Goal: Information Seeking & Learning: Learn about a topic

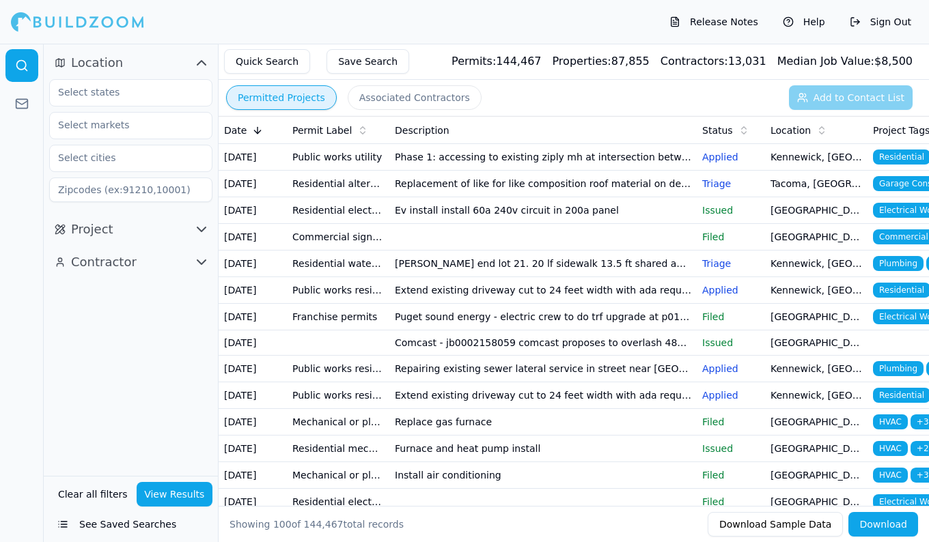
click at [299, 18] on div "Release Notes Help Sign Out" at bounding box center [464, 22] width 929 height 44
click at [197, 61] on icon "button" at bounding box center [201, 63] width 16 height 16
click at [197, 61] on icon "button" at bounding box center [201, 63] width 8 height 4
click at [157, 98] on input "text" at bounding box center [122, 92] width 145 height 25
click at [133, 120] on div "[US_STATE]" at bounding box center [131, 124] width 156 height 22
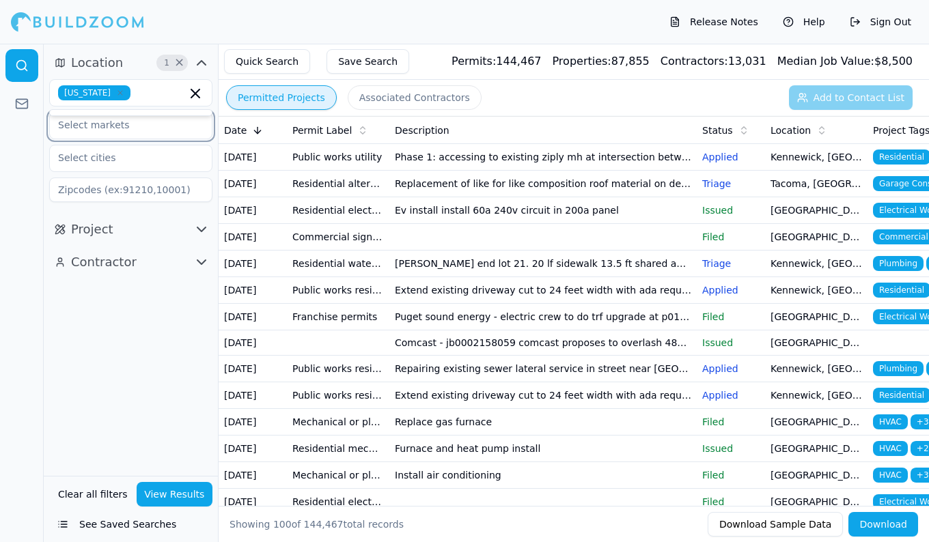
click at [160, 124] on input "text" at bounding box center [122, 125] width 145 height 25
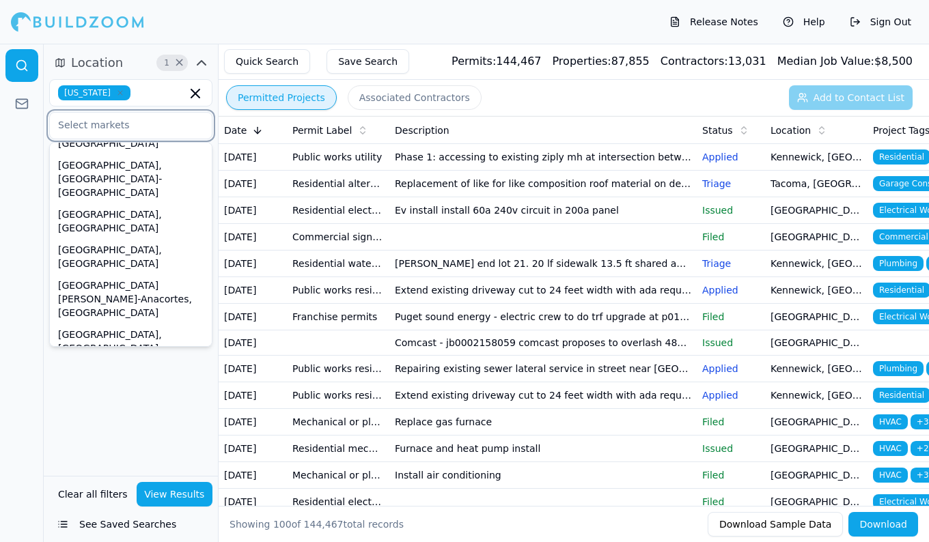
scroll to position [246, 0]
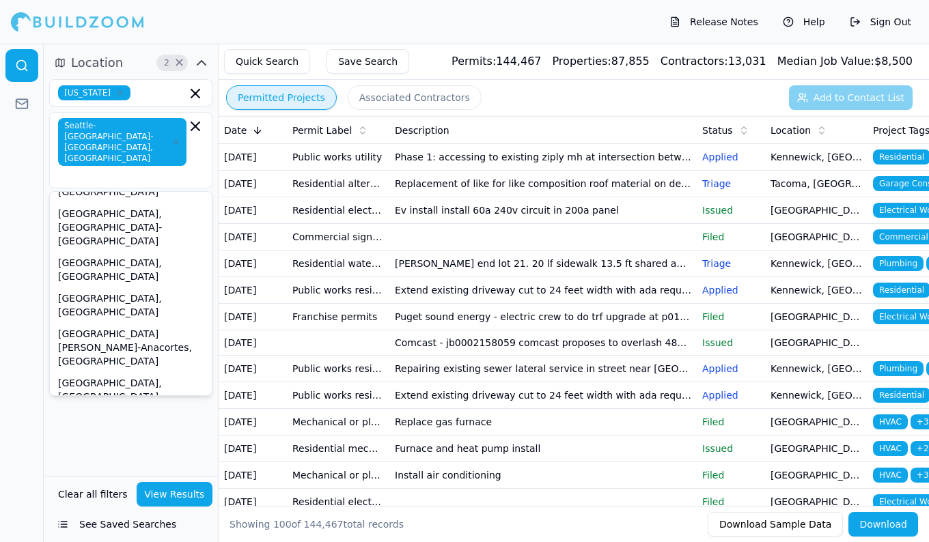
click at [104, 407] on div "Location 2 × [US_STATE] [GEOGRAPHIC_DATA]-[GEOGRAPHIC_DATA]-[GEOGRAPHIC_DATA], …" at bounding box center [131, 260] width 174 height 432
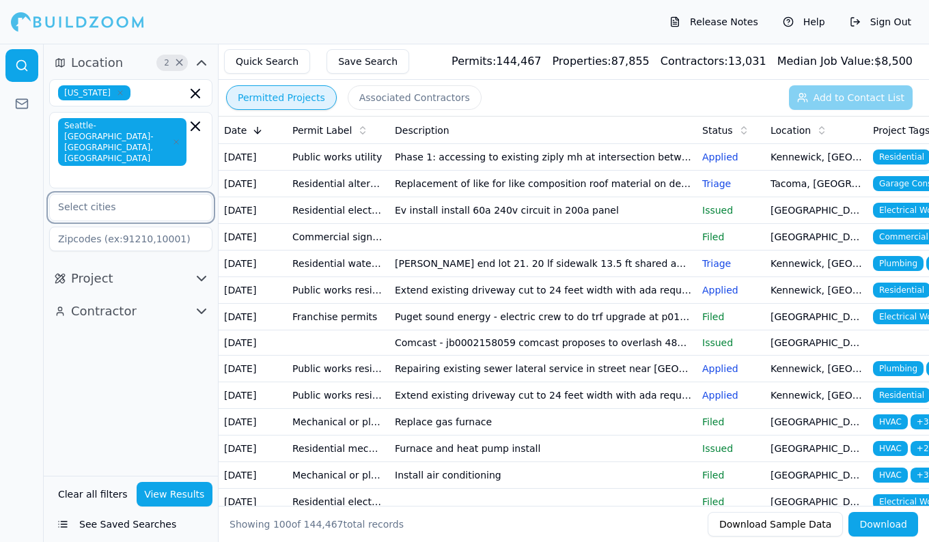
click at [123, 195] on input "text" at bounding box center [122, 207] width 145 height 25
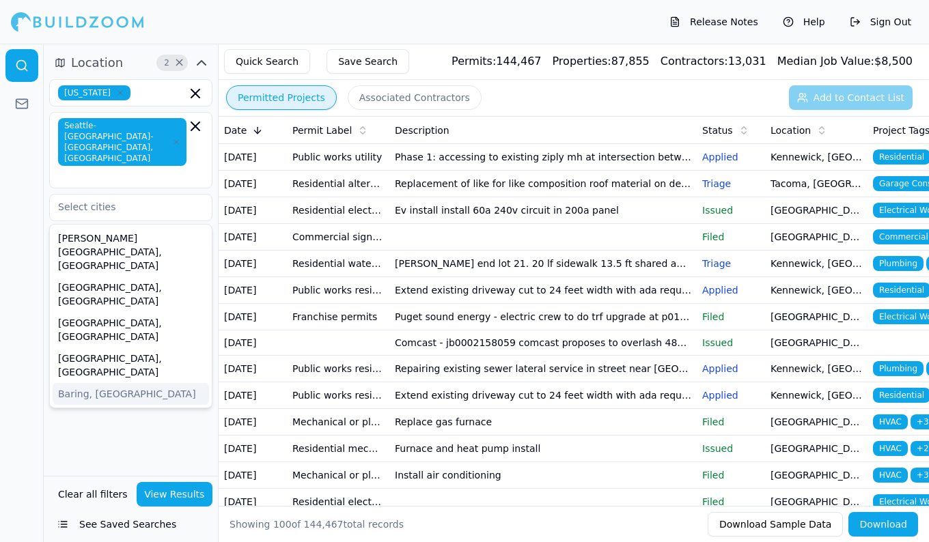
click at [109, 365] on div "Location 2 × [US_STATE] [GEOGRAPHIC_DATA]-[GEOGRAPHIC_DATA]-[GEOGRAPHIC_DATA], …" at bounding box center [131, 260] width 174 height 432
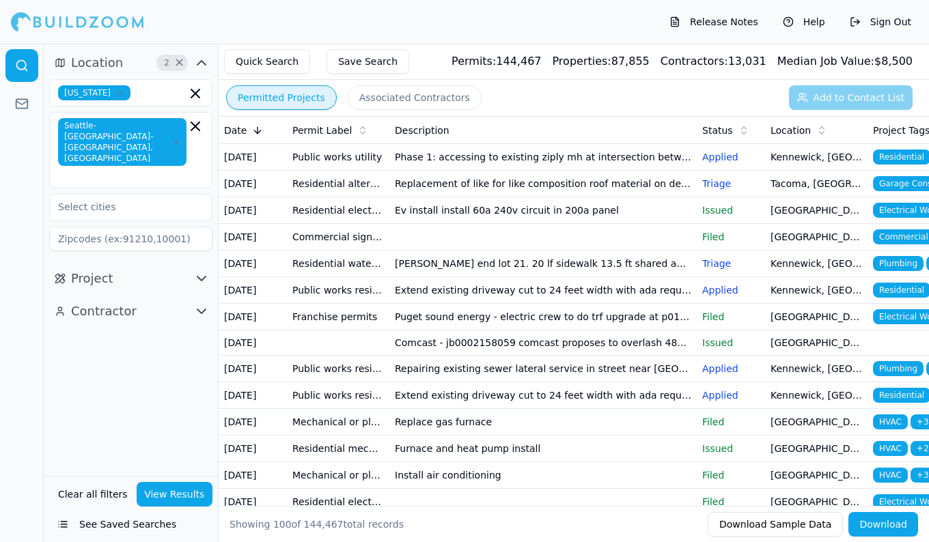
click at [124, 268] on button "Project" at bounding box center [130, 279] width 163 height 22
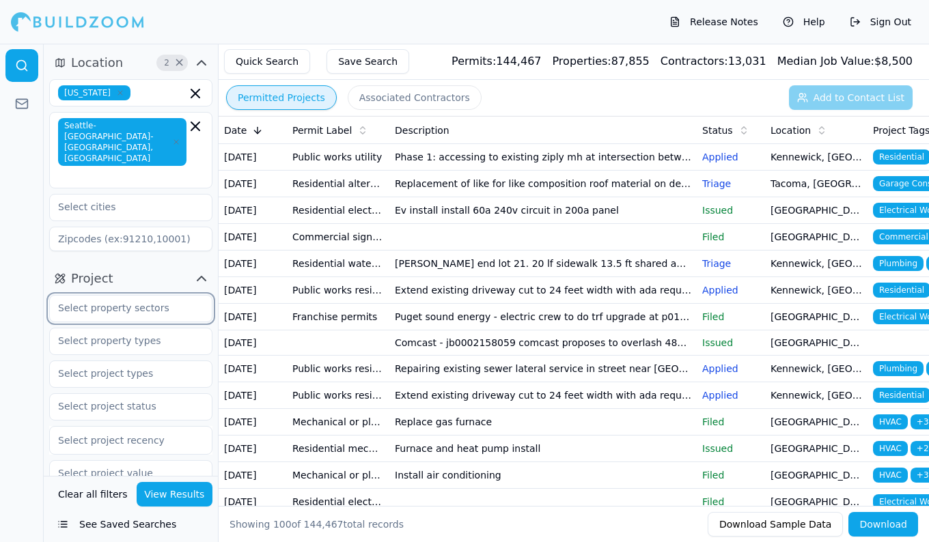
click at [139, 296] on input "text" at bounding box center [122, 308] width 145 height 25
click at [130, 296] on input "text" at bounding box center [122, 308] width 145 height 25
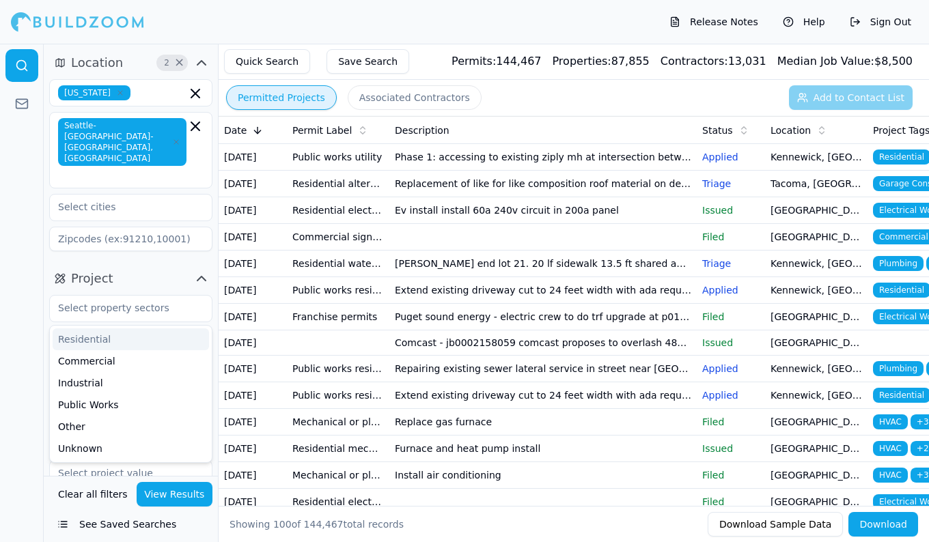
click at [163, 268] on button "Project" at bounding box center [130, 279] width 163 height 22
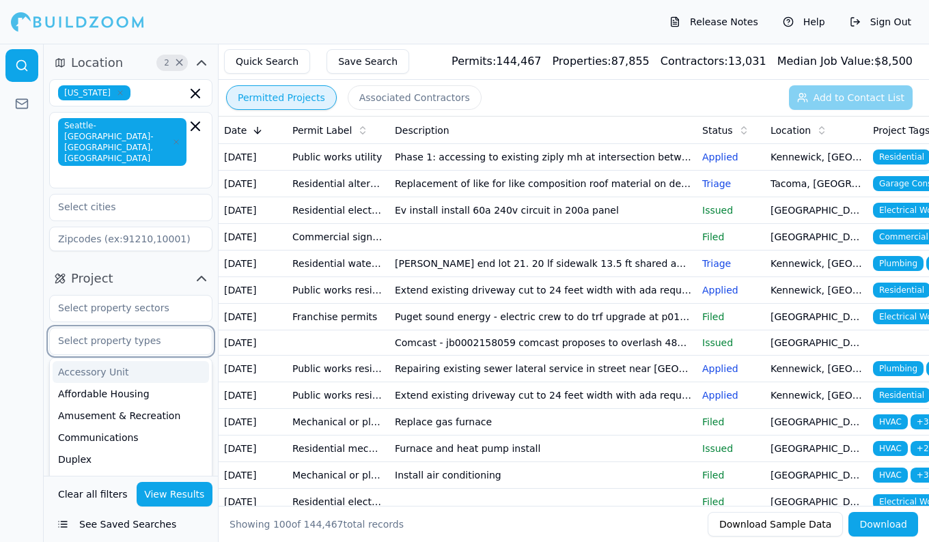
click at [128, 328] on input "text" at bounding box center [122, 340] width 145 height 25
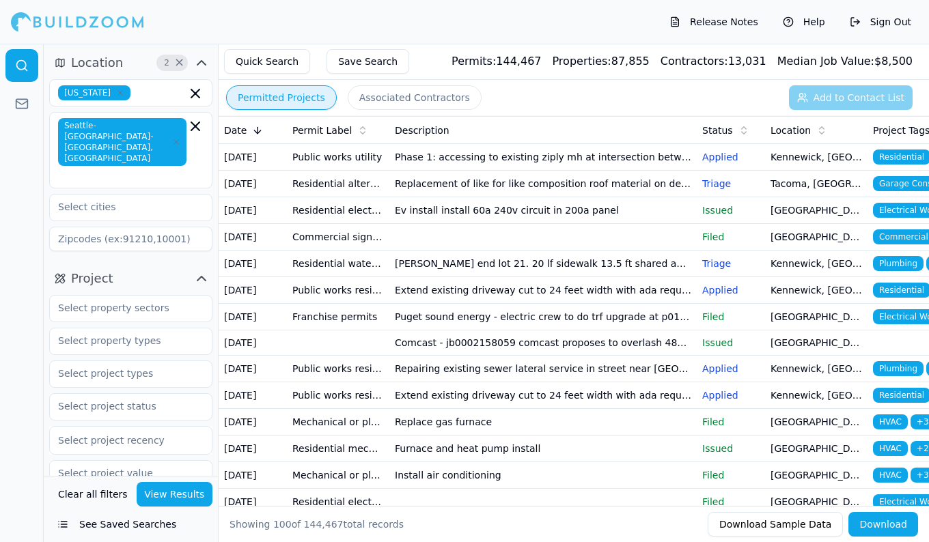
click at [184, 268] on button "Project" at bounding box center [130, 279] width 163 height 22
click at [173, 268] on button "Project" at bounding box center [130, 279] width 163 height 22
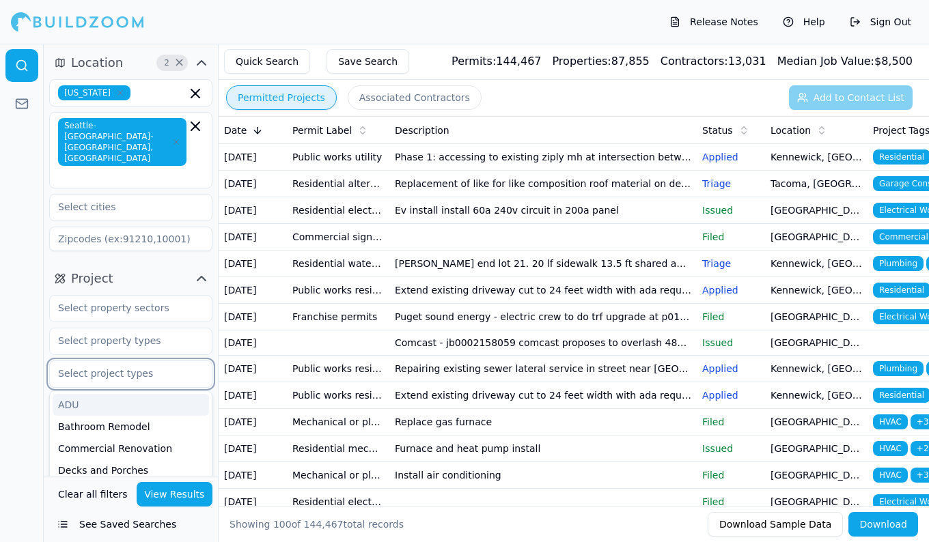
click at [126, 361] on input "text" at bounding box center [122, 373] width 145 height 25
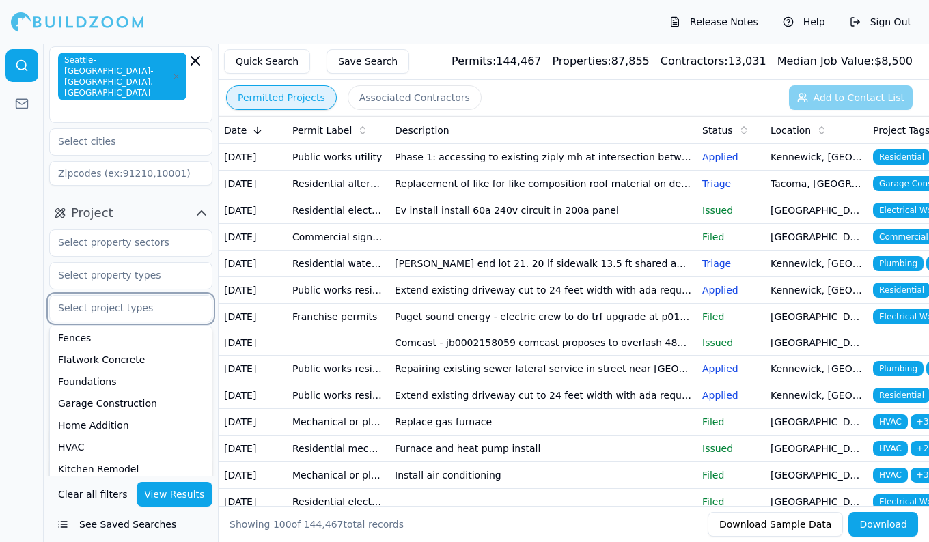
scroll to position [202, 0]
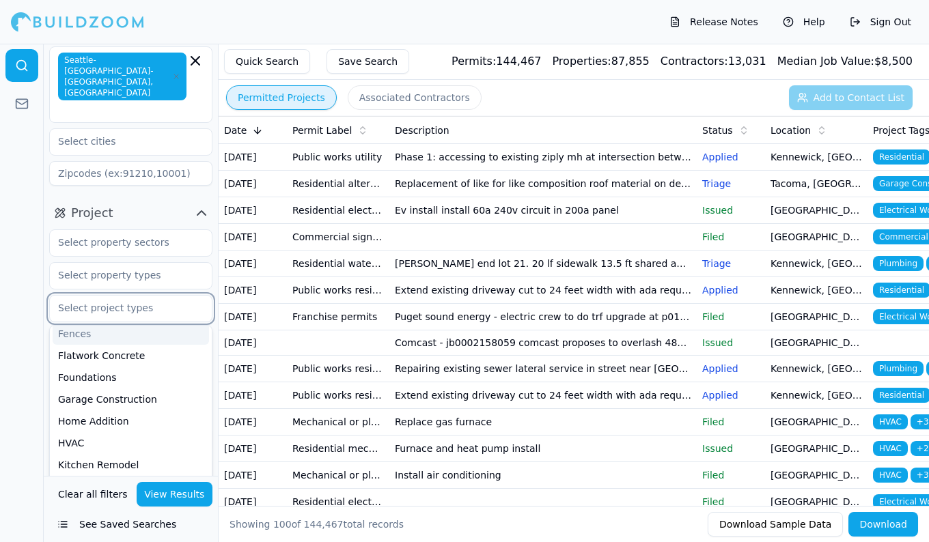
click at [122, 296] on input "text" at bounding box center [122, 308] width 145 height 25
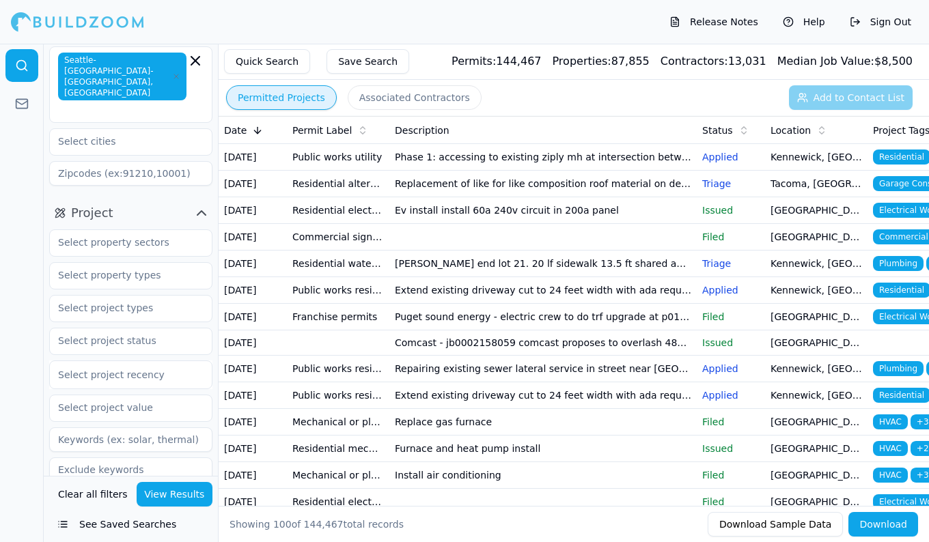
click at [38, 376] on div at bounding box center [22, 293] width 44 height 498
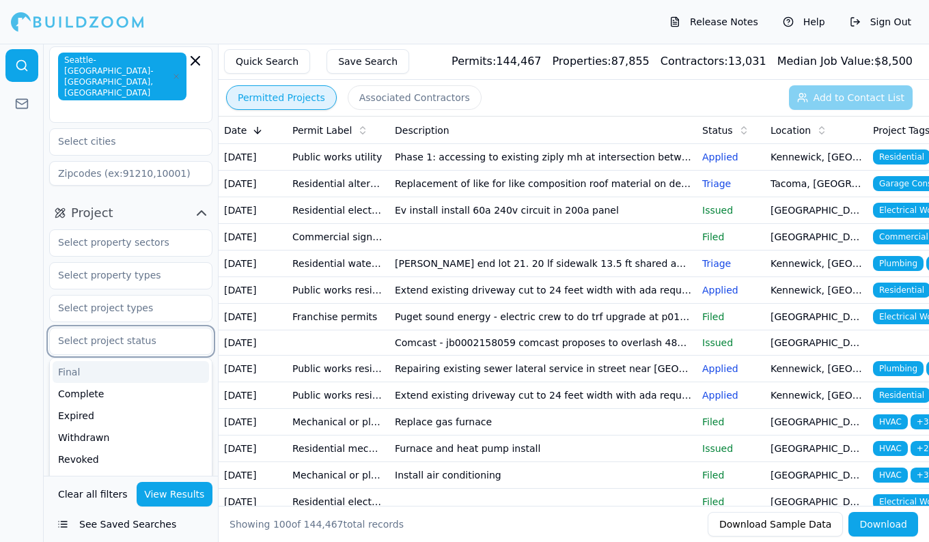
click at [117, 328] on input "text" at bounding box center [122, 340] width 145 height 25
click at [12, 369] on div at bounding box center [22, 293] width 44 height 498
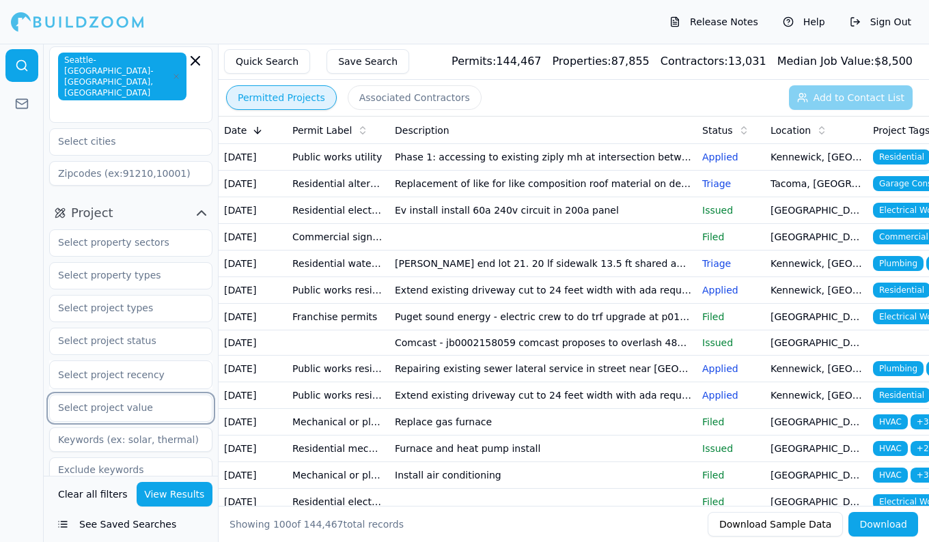
click at [81, 395] on input "text" at bounding box center [122, 407] width 145 height 25
click at [32, 401] on div at bounding box center [22, 293] width 44 height 498
click at [81, 368] on div at bounding box center [130, 375] width 145 height 14
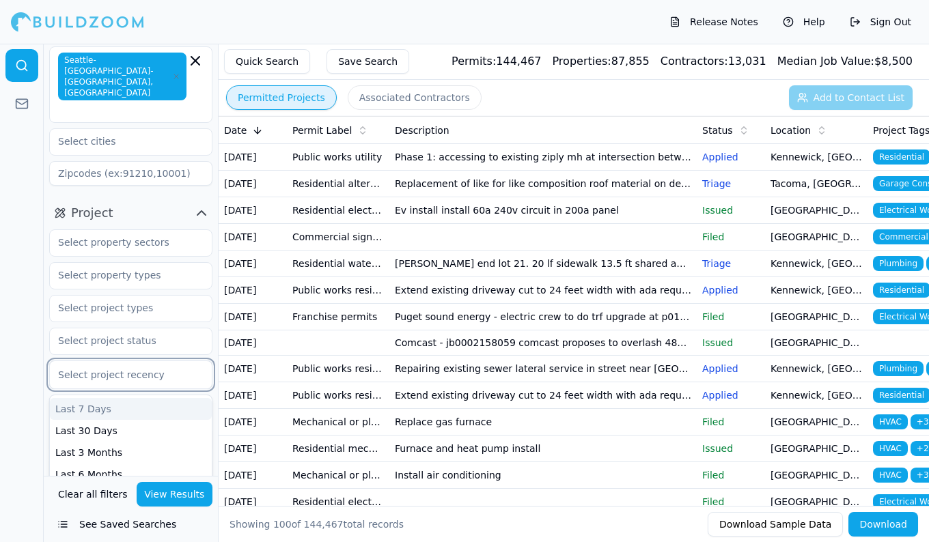
click at [36, 369] on div at bounding box center [22, 293] width 44 height 498
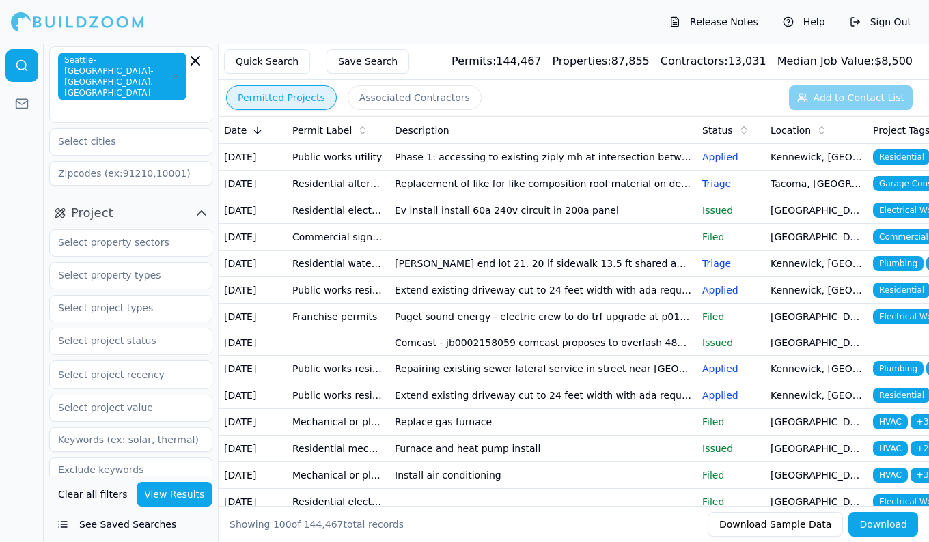
click at [177, 502] on button "View Results" at bounding box center [175, 494] width 76 height 25
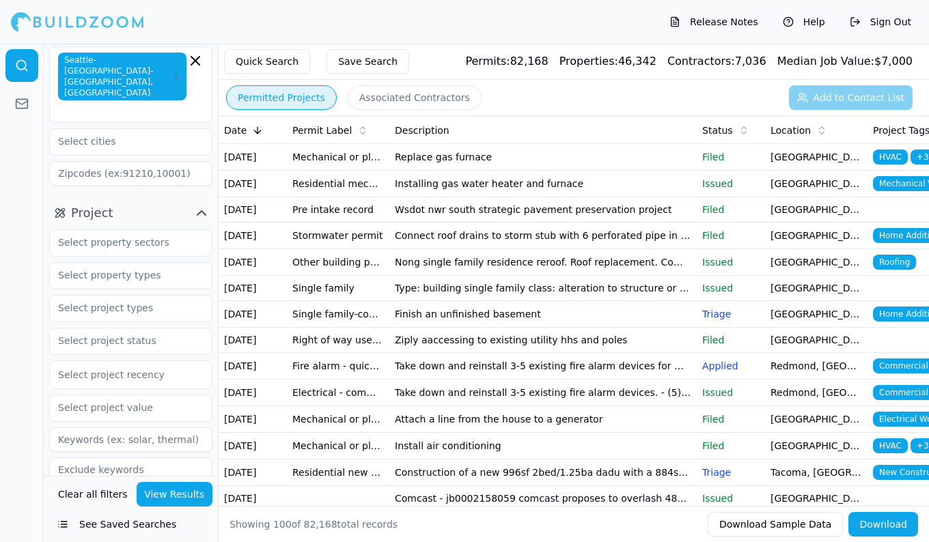
click at [455, 169] on td "Replace gas furnace" at bounding box center [542, 157] width 307 height 27
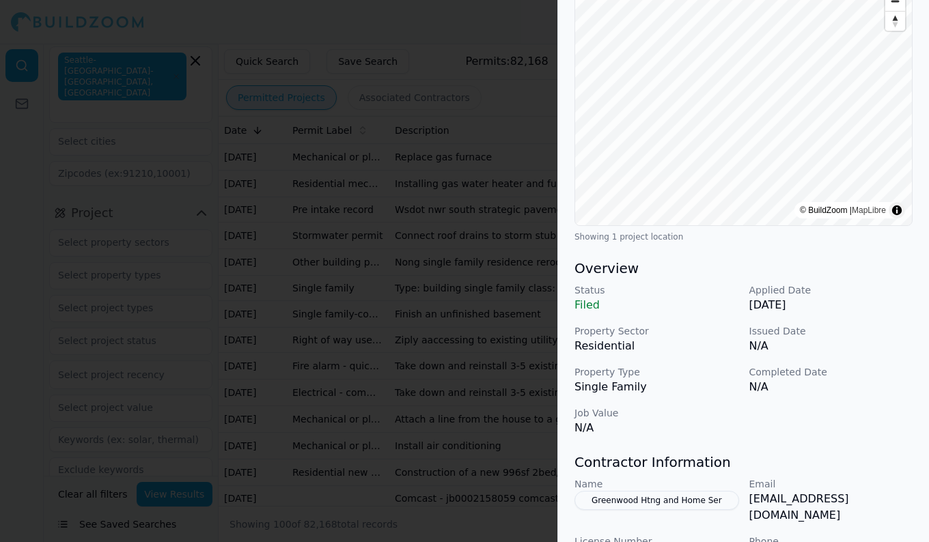
scroll to position [0, 0]
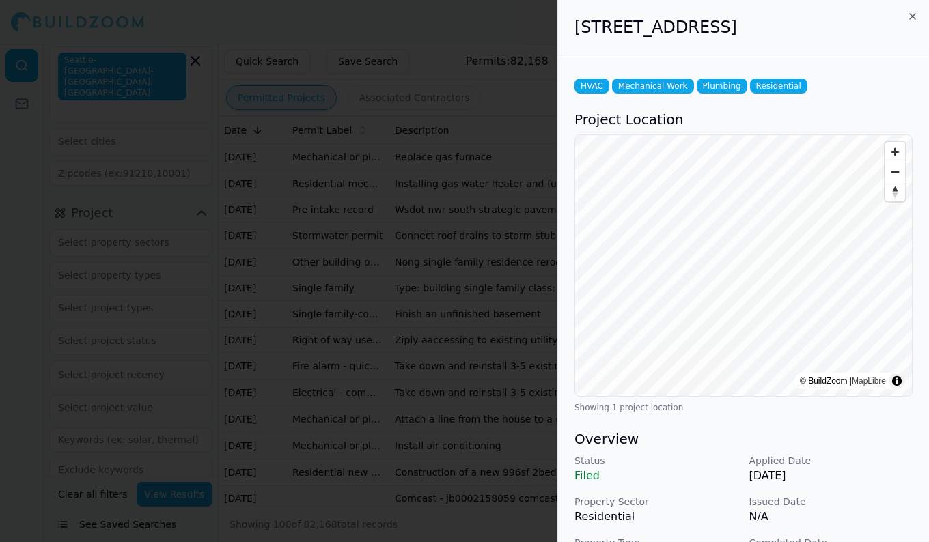
click at [491, 282] on div at bounding box center [464, 271] width 929 height 542
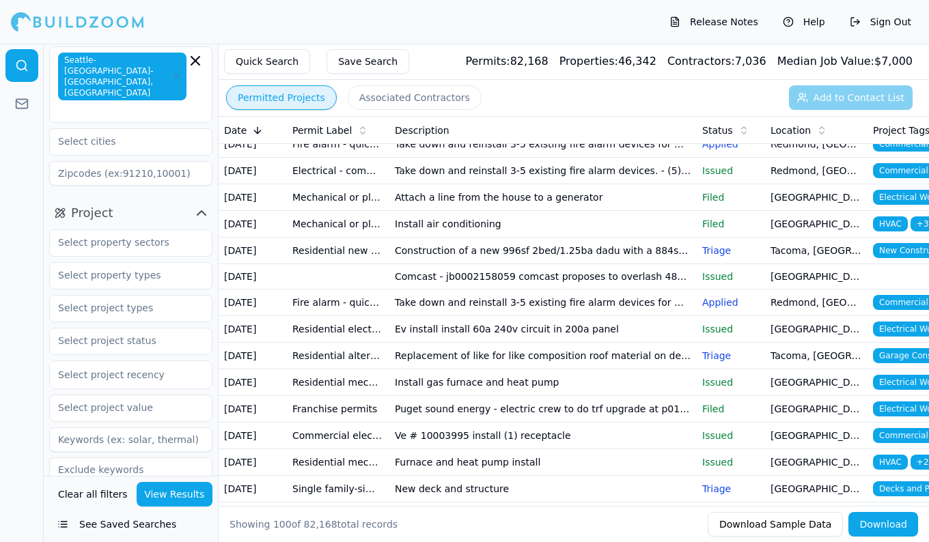
scroll to position [223, 0]
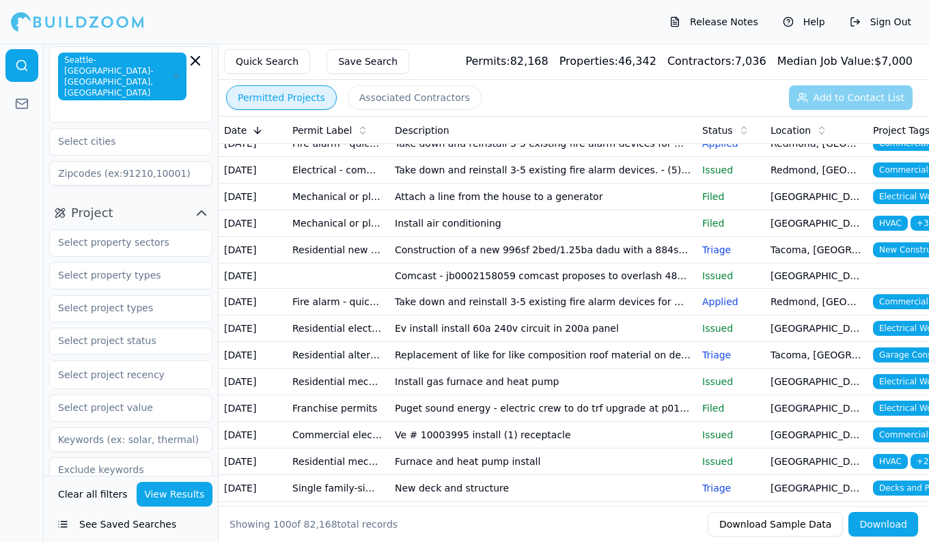
click at [556, 237] on td "Install air conditioning" at bounding box center [542, 223] width 307 height 27
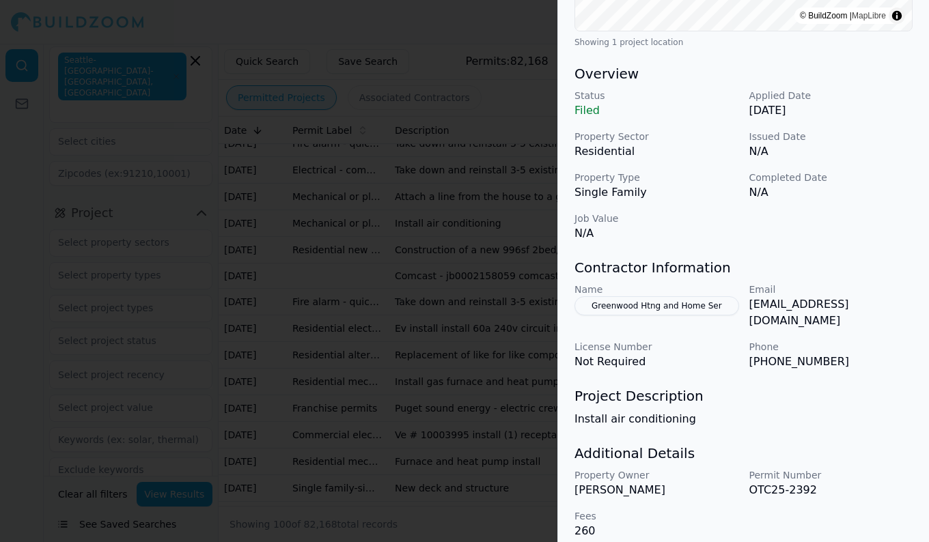
scroll to position [0, 0]
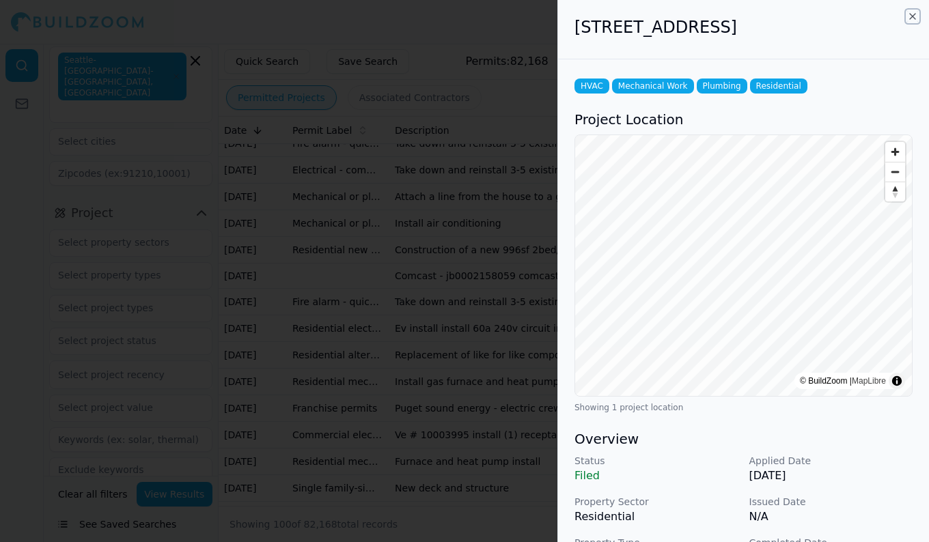
click at [909, 16] on icon "button" at bounding box center [912, 16] width 11 height 11
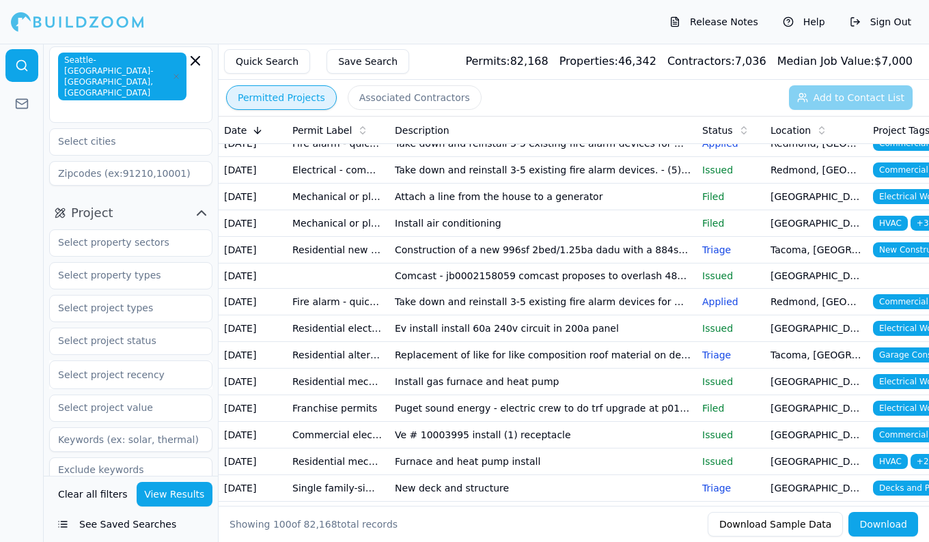
click at [490, 264] on td "Construction of a new 996sf 2bed/1.25ba dadu with a 884sf garage on the first f…" at bounding box center [542, 250] width 307 height 27
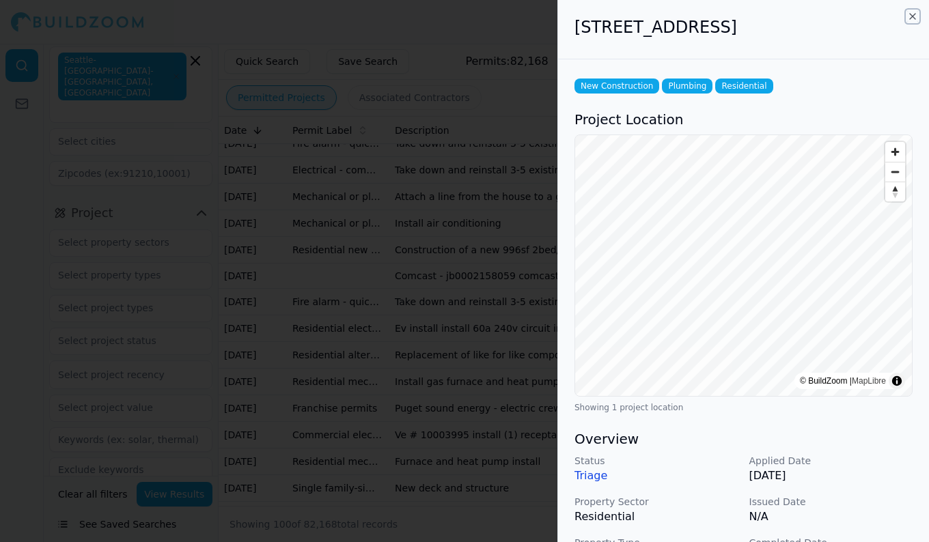
click at [916, 18] on icon "button" at bounding box center [912, 16] width 11 height 11
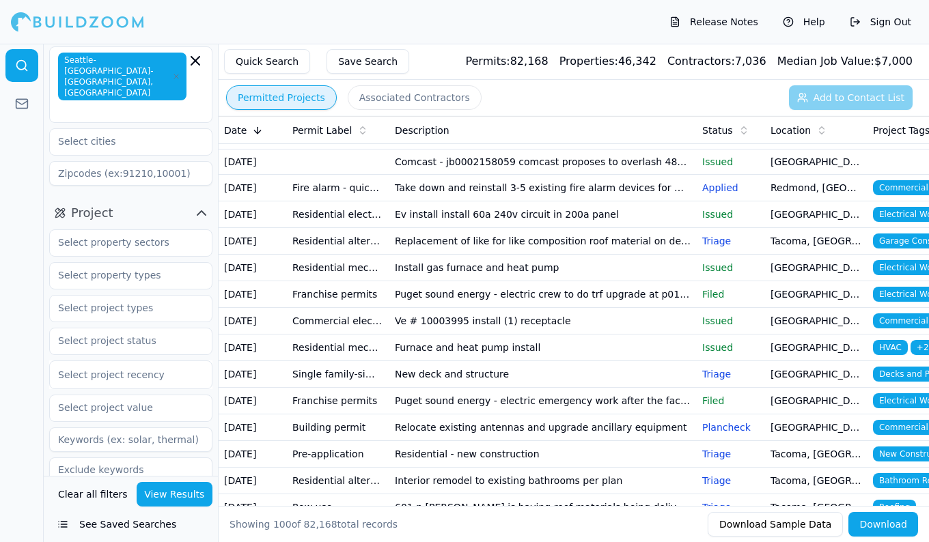
scroll to position [311, 0]
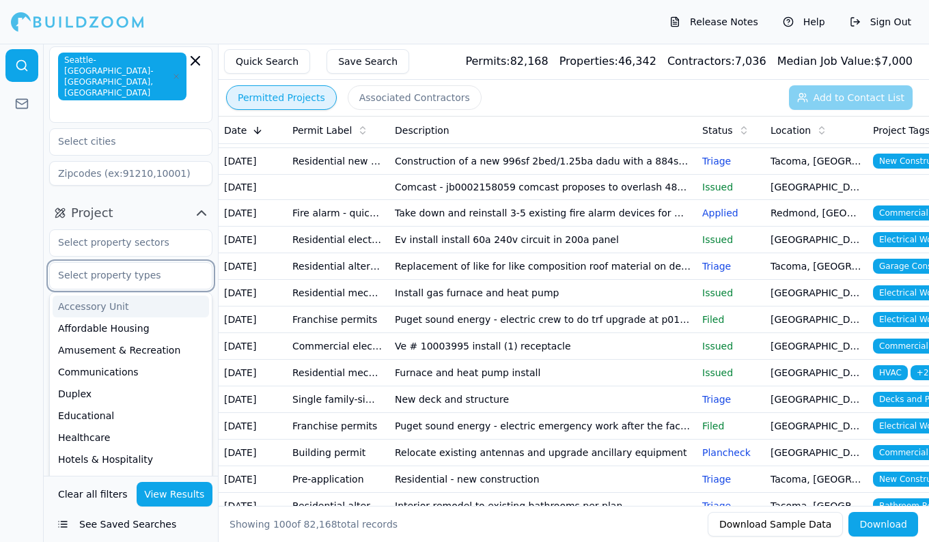
click at [137, 263] on input "text" at bounding box center [122, 275] width 145 height 25
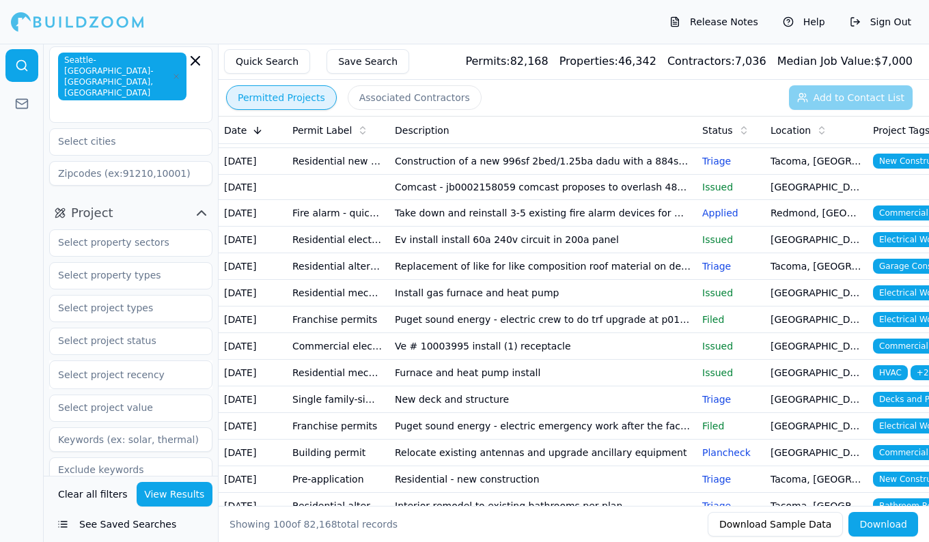
click at [49, 266] on div at bounding box center [130, 275] width 163 height 27
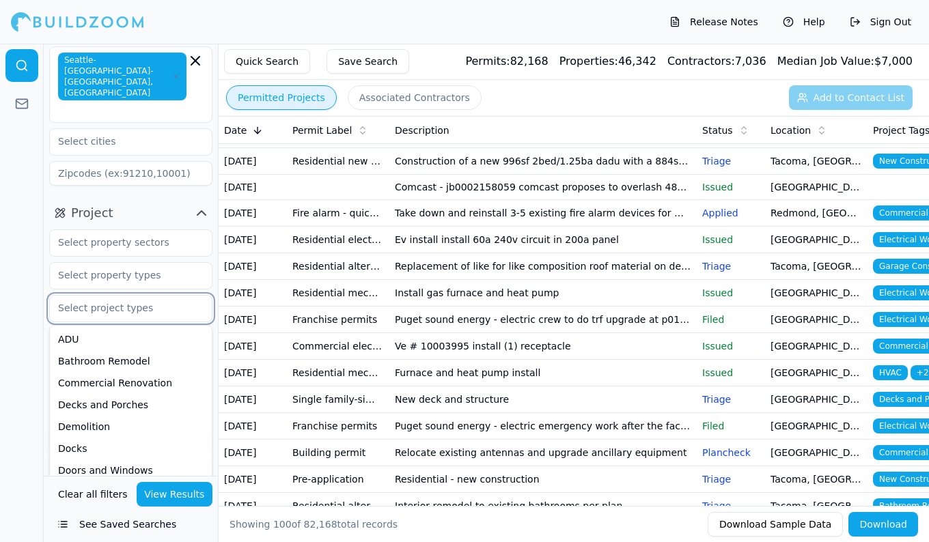
click at [94, 296] on input "text" at bounding box center [122, 308] width 145 height 25
click at [31, 265] on div at bounding box center [22, 293] width 44 height 498
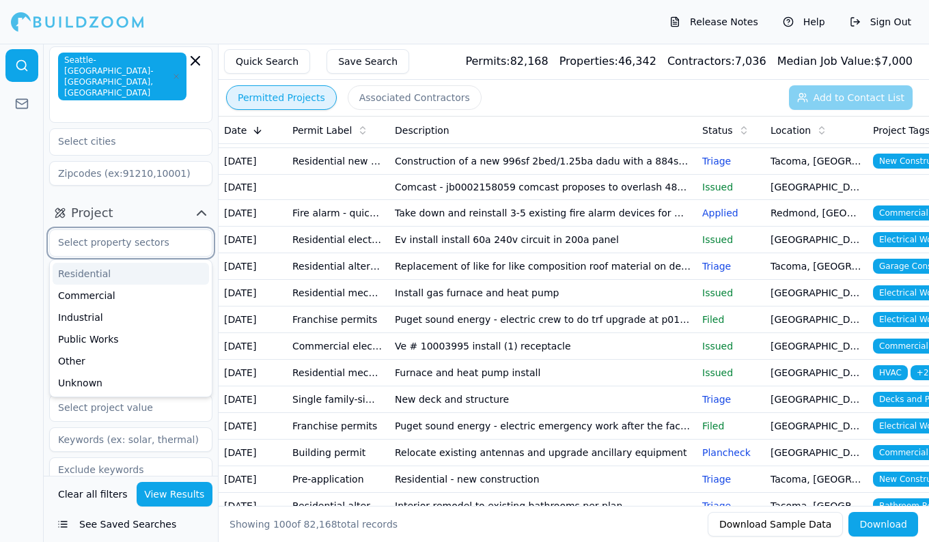
click at [139, 231] on input "text" at bounding box center [122, 242] width 145 height 25
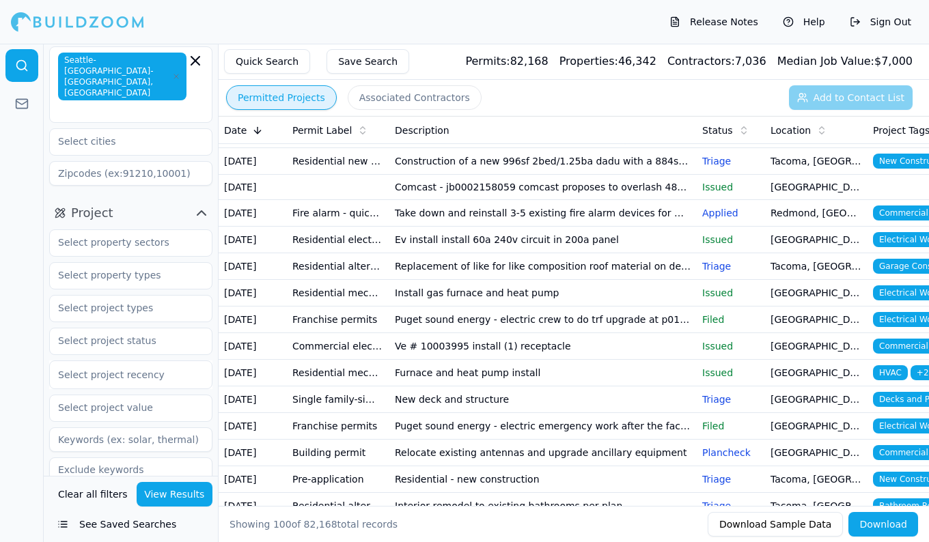
click at [24, 279] on div at bounding box center [22, 293] width 44 height 498
click at [98, 263] on input "text" at bounding box center [122, 275] width 145 height 25
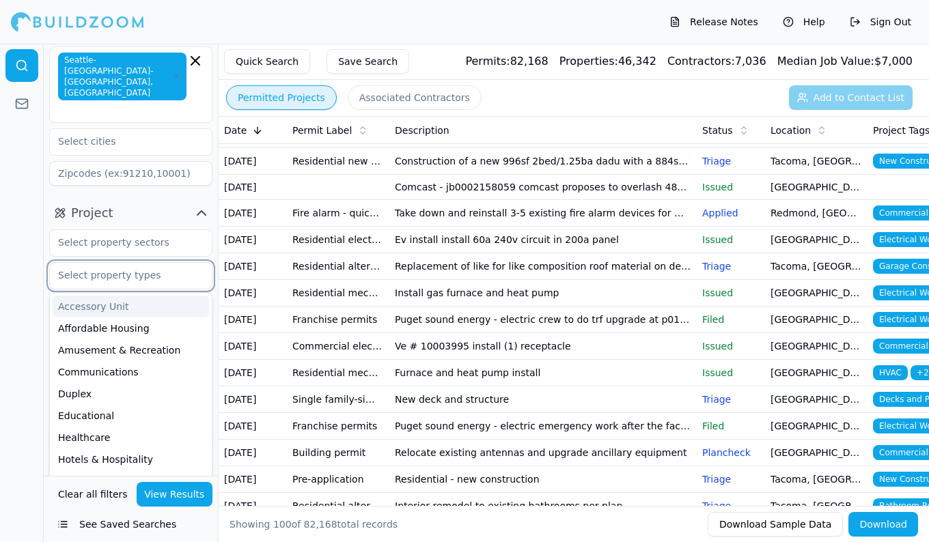
click at [98, 263] on input "text" at bounding box center [122, 275] width 145 height 25
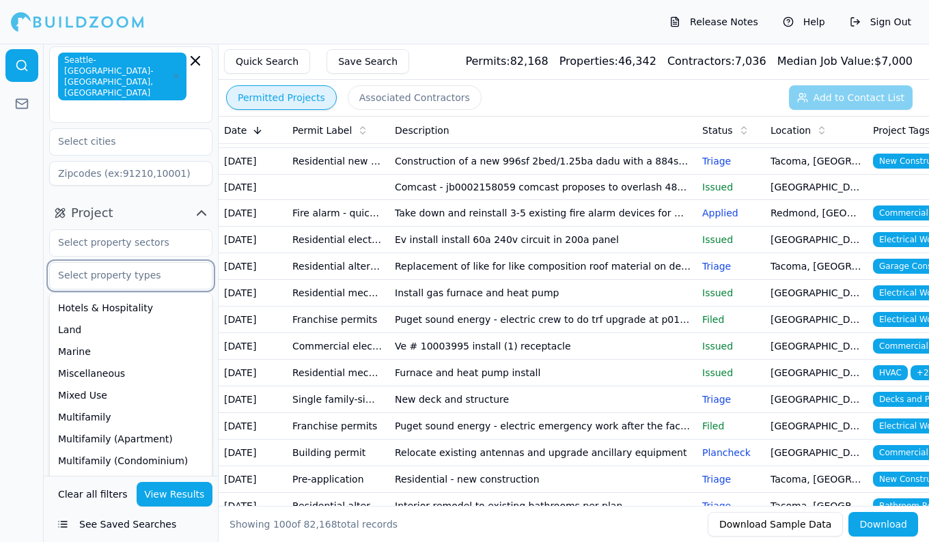
scroll to position [154, 0]
click at [31, 292] on div at bounding box center [22, 293] width 44 height 498
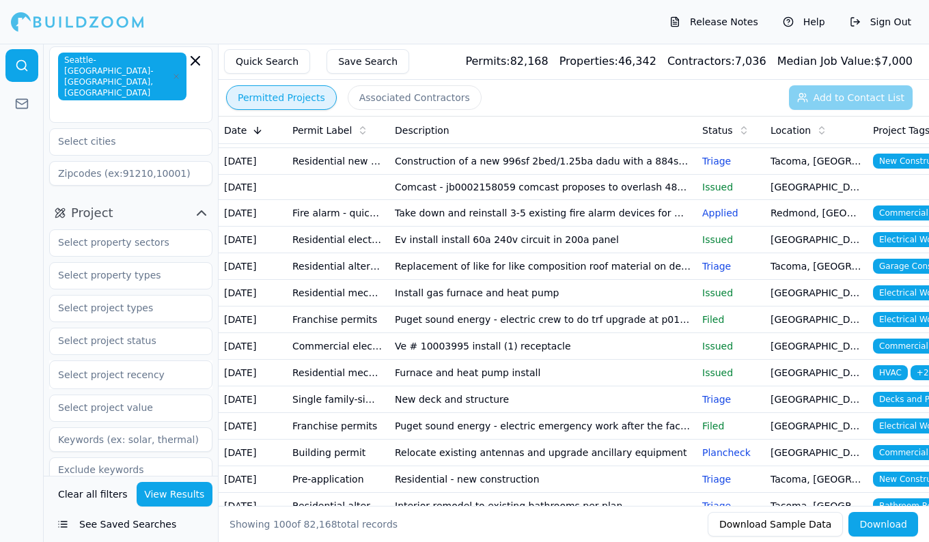
click at [337, 130] on div "Permit Label" at bounding box center [337, 131] width 91 height 14
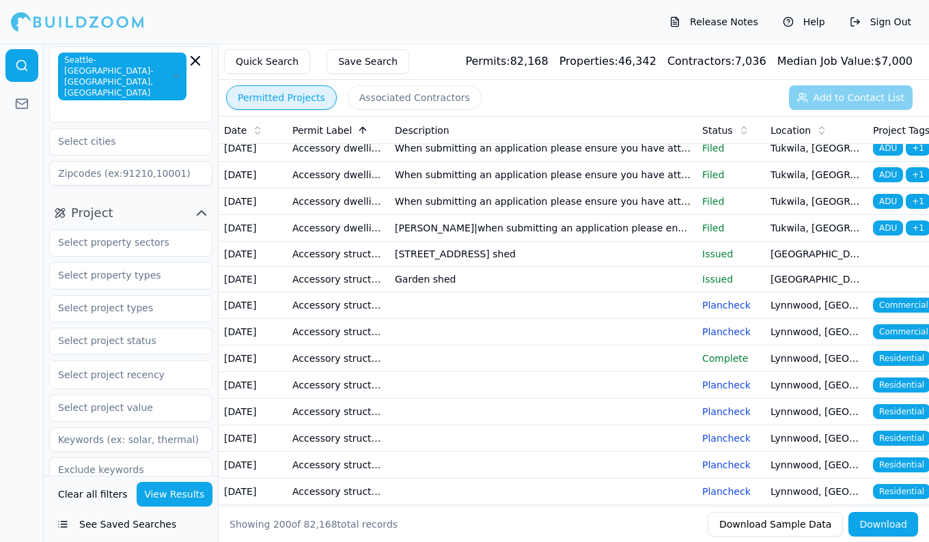
scroll to position [3657, 0]
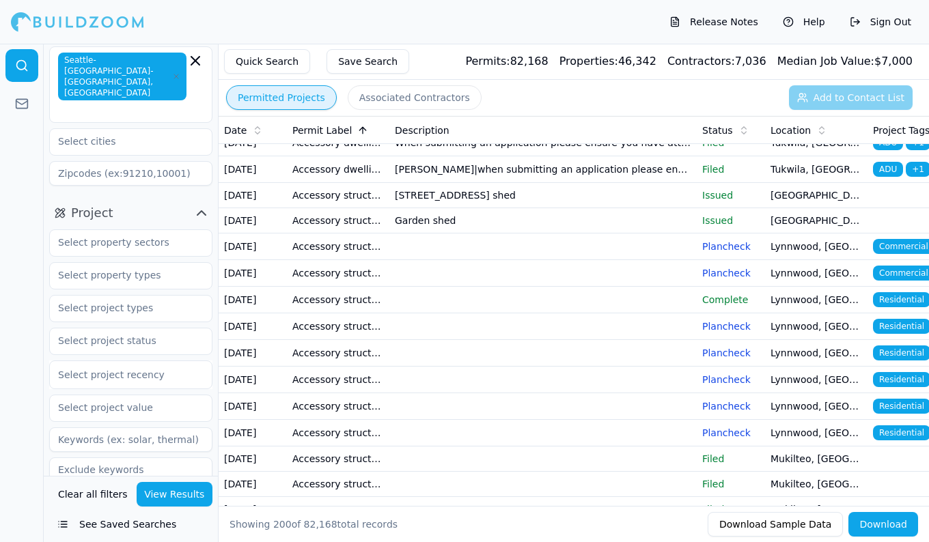
click at [374, 89] on button "Associated Contractors" at bounding box center [415, 97] width 134 height 25
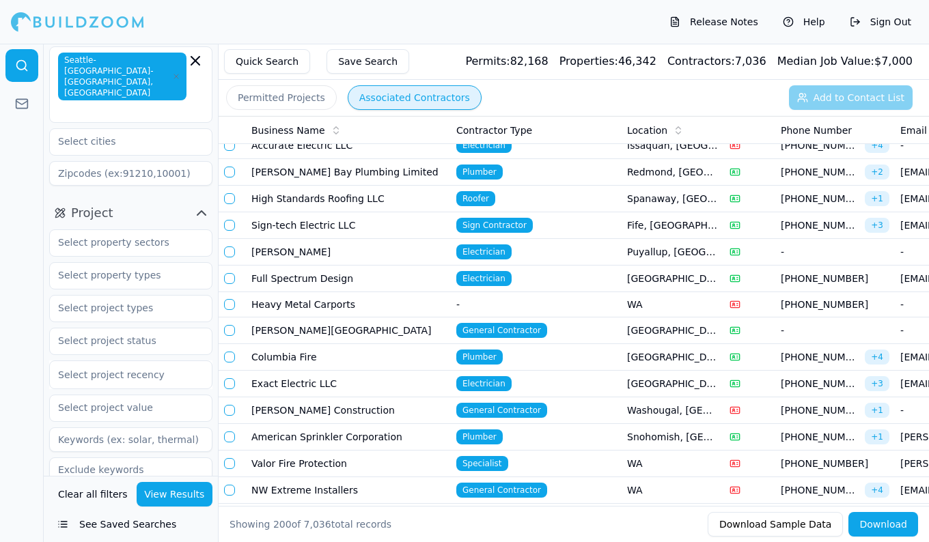
scroll to position [1844, 0]
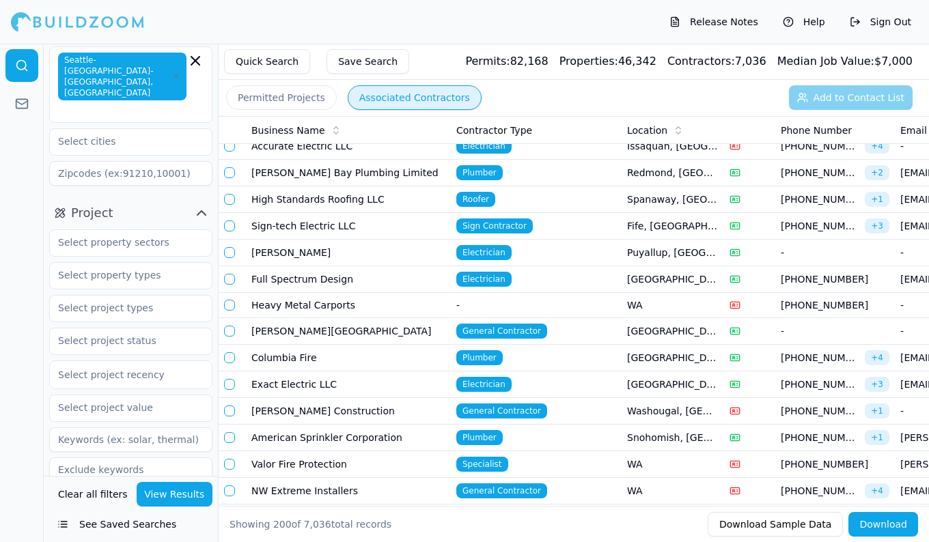
click at [345, 478] on td "NW Extreme Installers" at bounding box center [348, 491] width 205 height 27
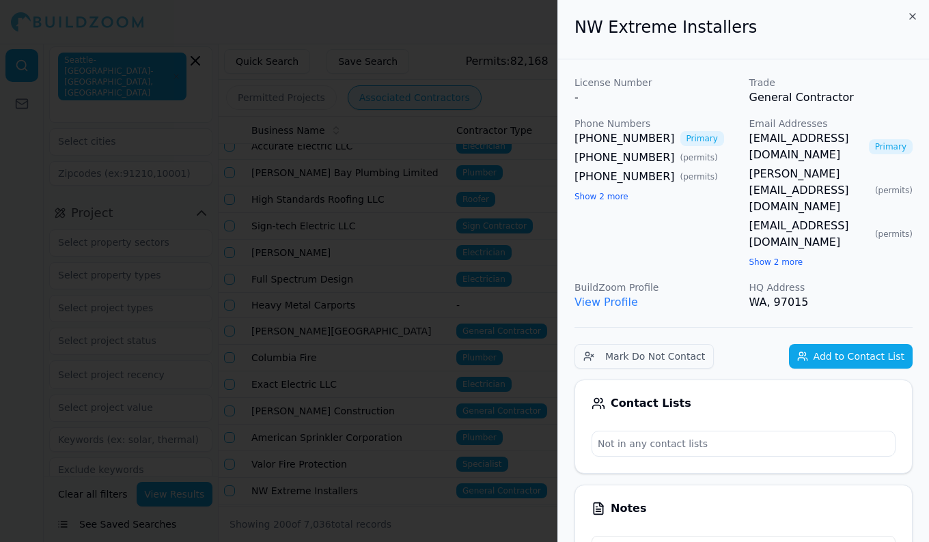
click at [384, 300] on div at bounding box center [464, 271] width 929 height 542
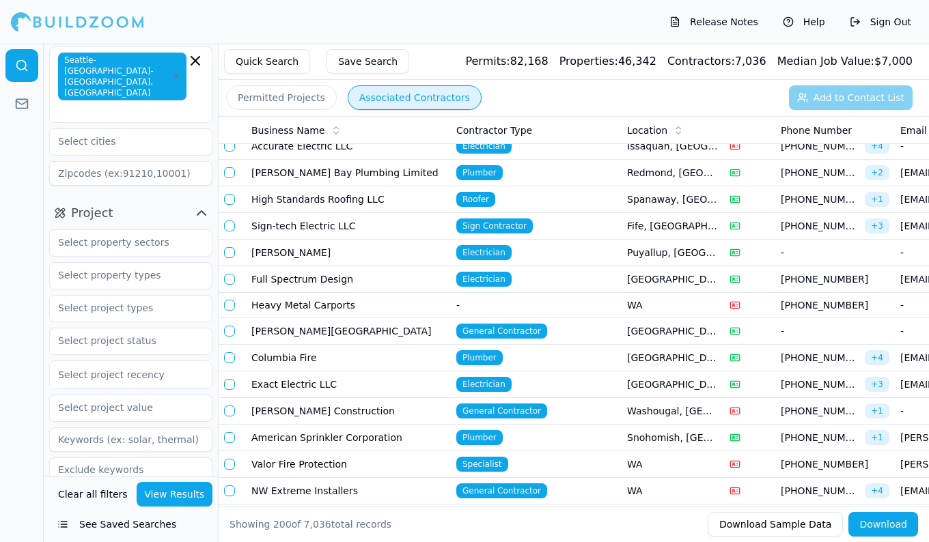
click at [492, 132] on div "Contractor Type" at bounding box center [536, 131] width 160 height 14
click at [507, 131] on div "Contractor Type" at bounding box center [536, 131] width 160 height 14
click at [525, 122] on th "Contractor Type" at bounding box center [536, 130] width 171 height 27
click at [501, 128] on div "Contractor Type" at bounding box center [536, 131] width 160 height 14
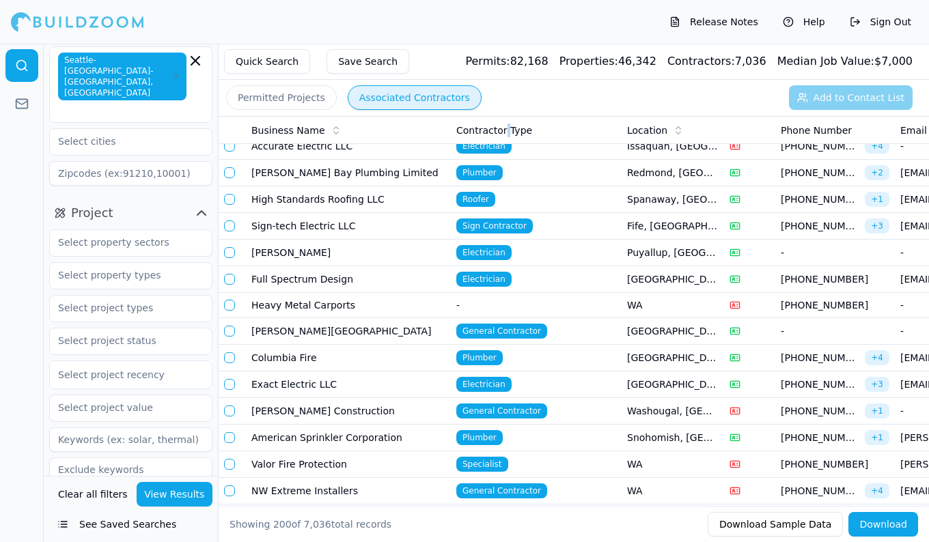
click at [501, 128] on div "Contractor Type" at bounding box center [536, 131] width 160 height 14
click at [448, 354] on td "Columbia Fire" at bounding box center [348, 358] width 205 height 27
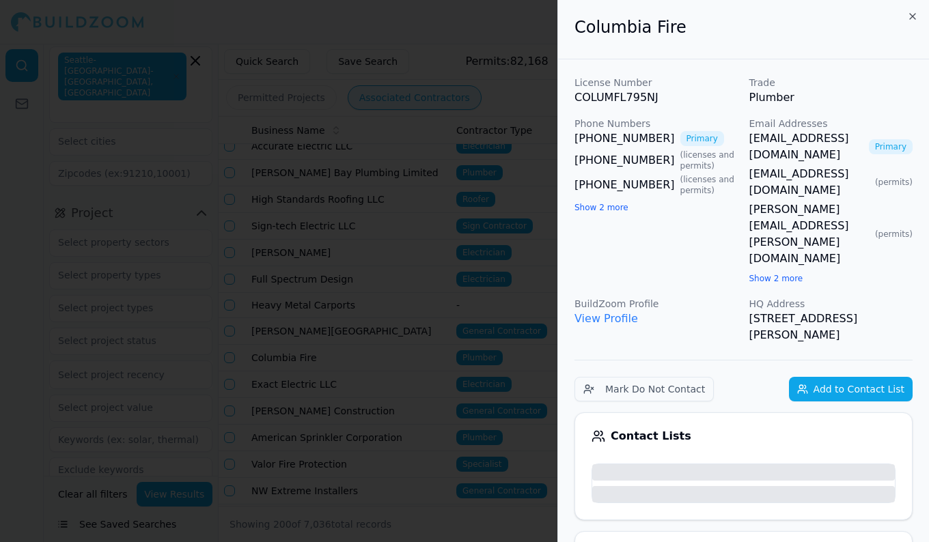
scroll to position [1949, 0]
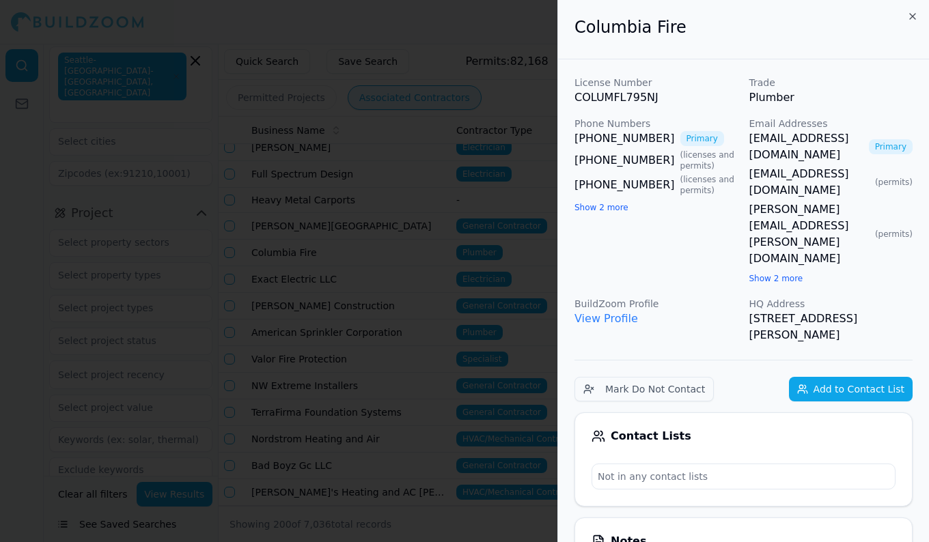
click at [385, 352] on div at bounding box center [464, 271] width 929 height 542
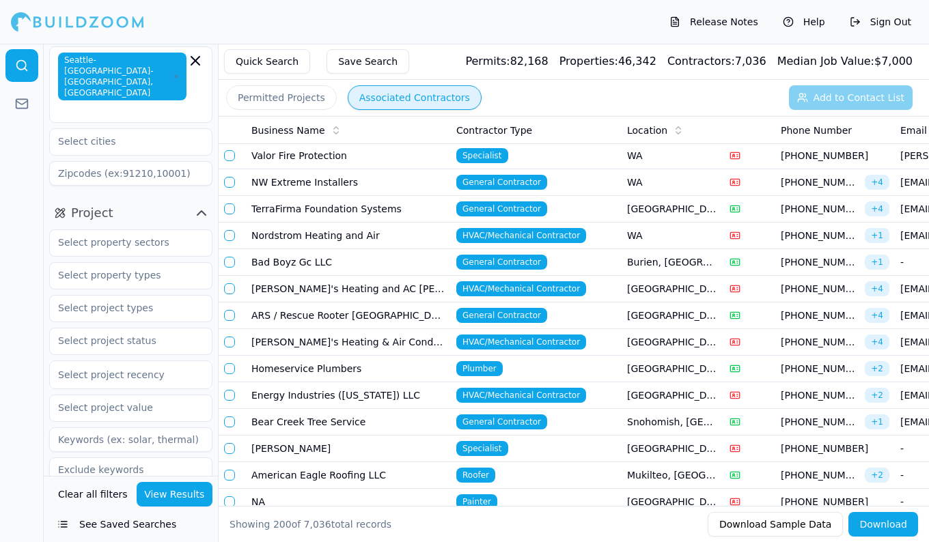
scroll to position [2153, 0]
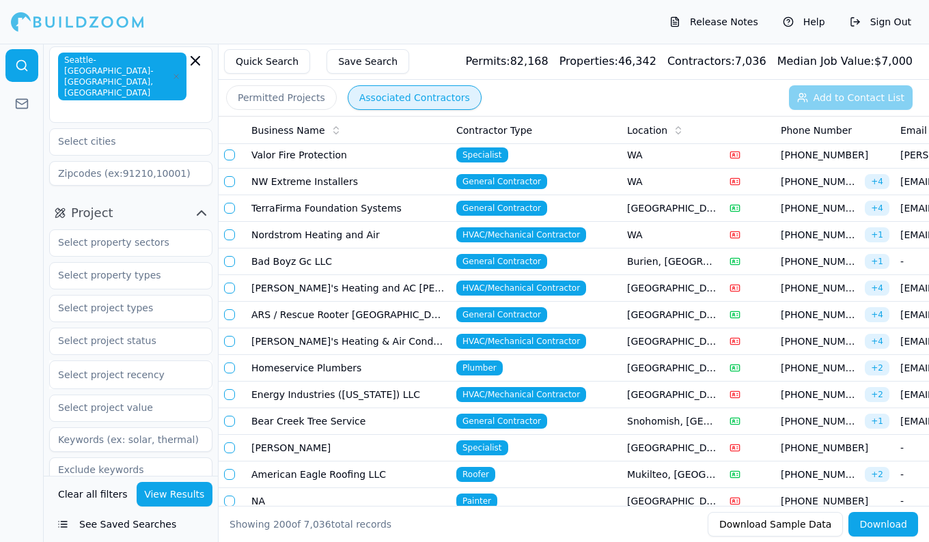
click at [332, 337] on td "[PERSON_NAME]'s Heating & Air Conditioning" at bounding box center [348, 341] width 205 height 27
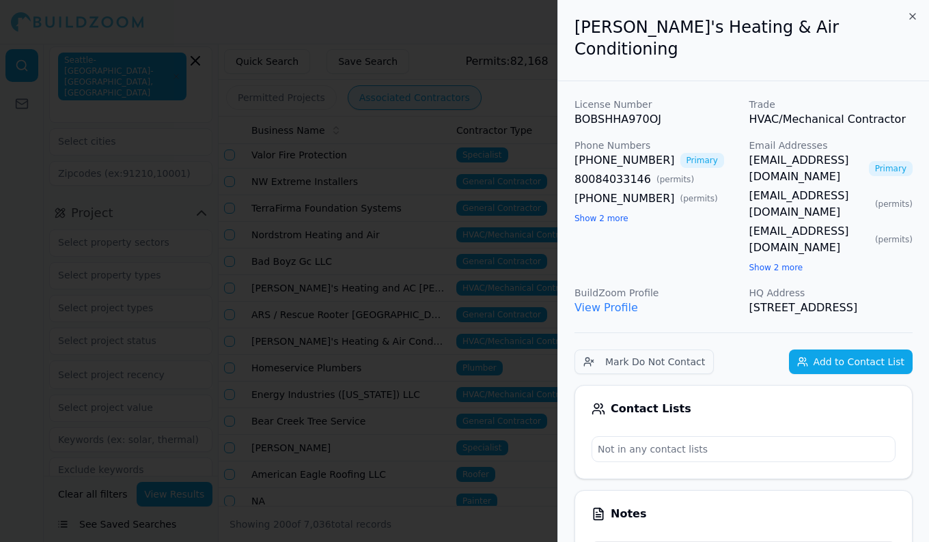
click at [765, 262] on button "Show 2 more" at bounding box center [776, 267] width 54 height 11
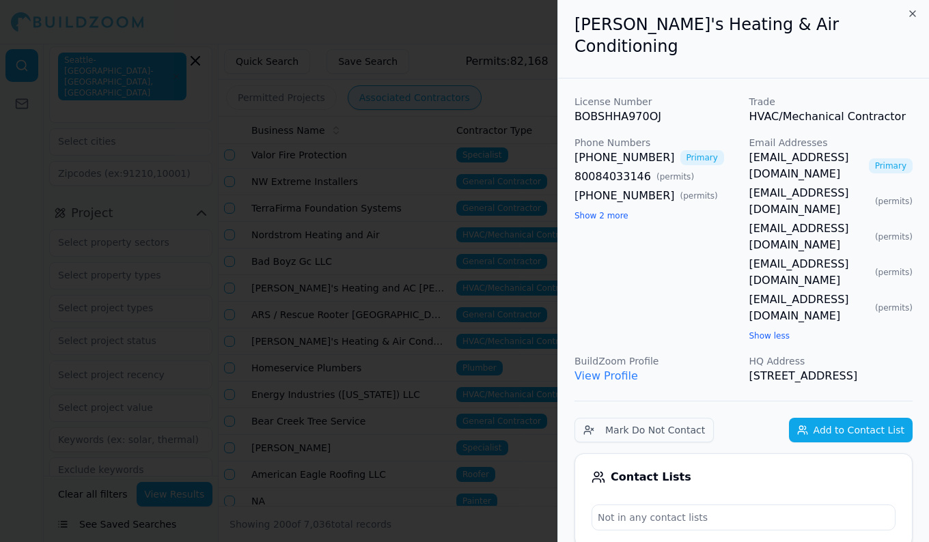
scroll to position [3, 0]
click at [305, 247] on div at bounding box center [464, 271] width 929 height 542
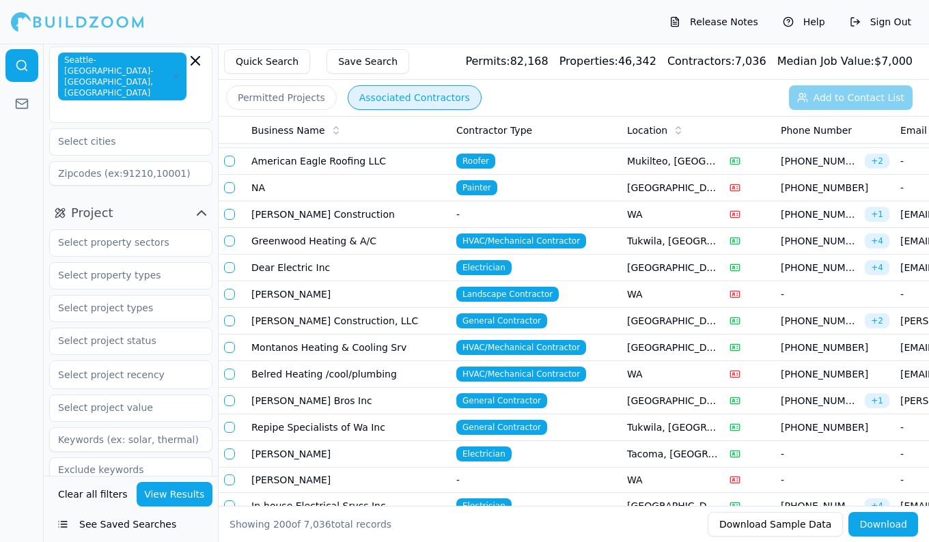
scroll to position [2468, 0]
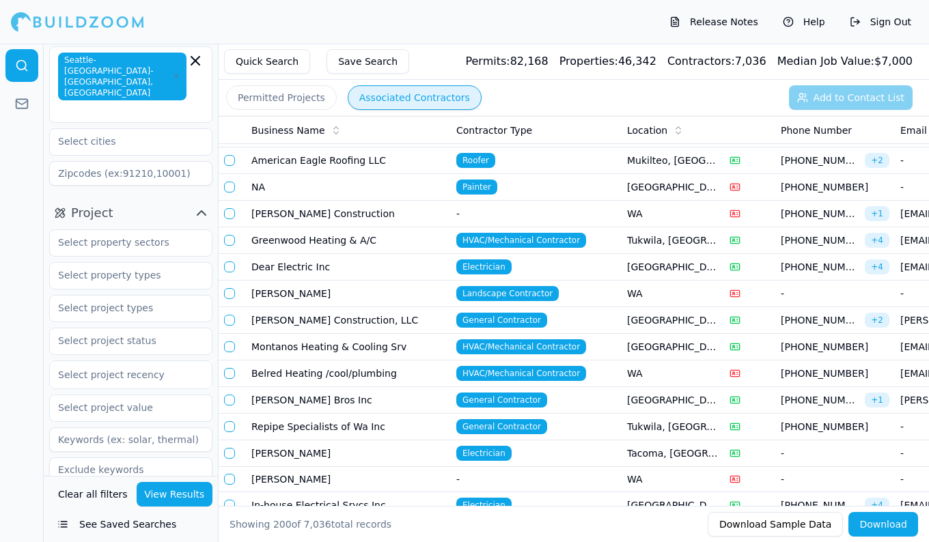
click at [339, 382] on td "Belred Heating /cool/plumbing" at bounding box center [348, 374] width 205 height 27
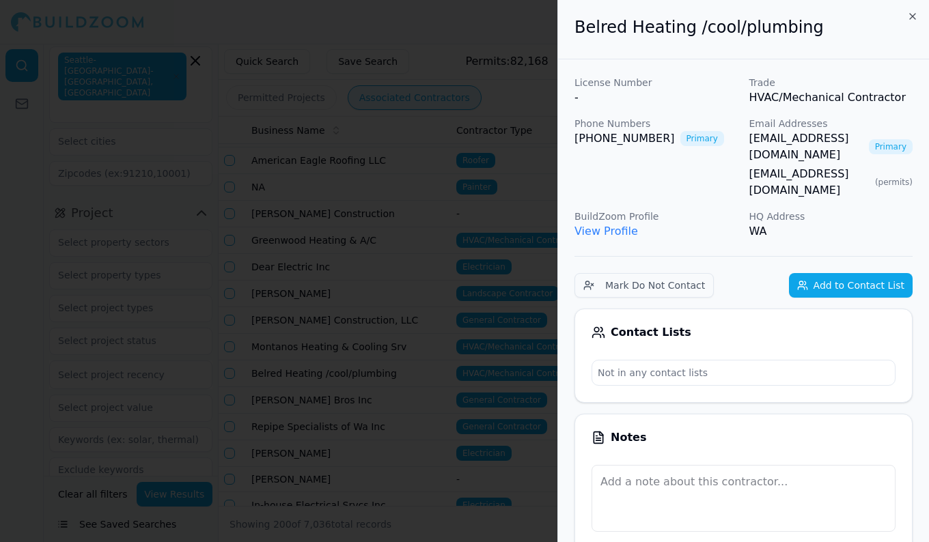
click at [372, 311] on div at bounding box center [464, 271] width 929 height 542
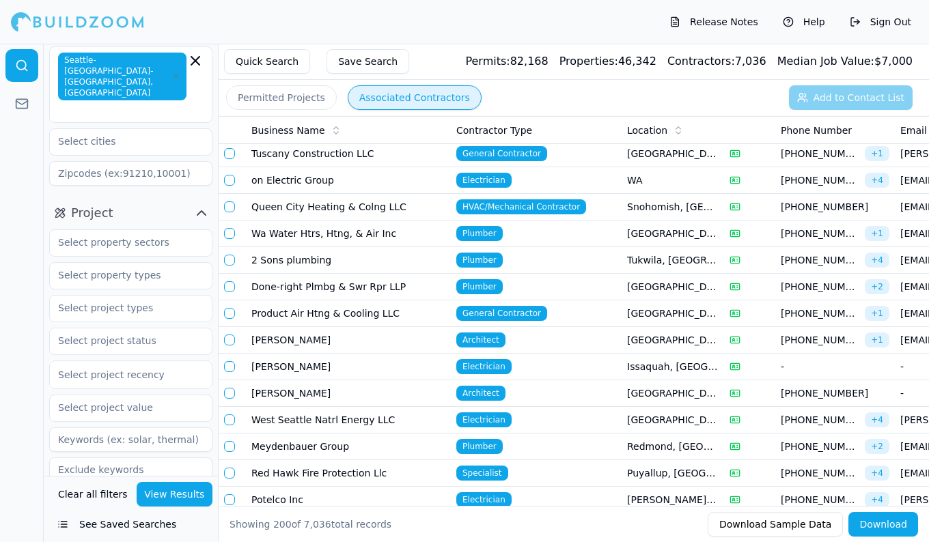
scroll to position [3092, 0]
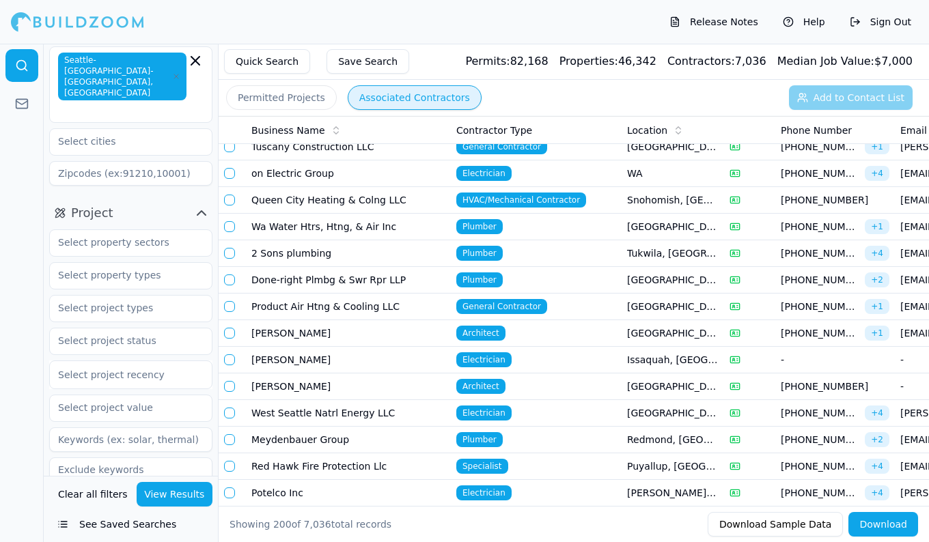
click at [425, 305] on td "Product Air Htng & Cooling LLC" at bounding box center [348, 307] width 205 height 27
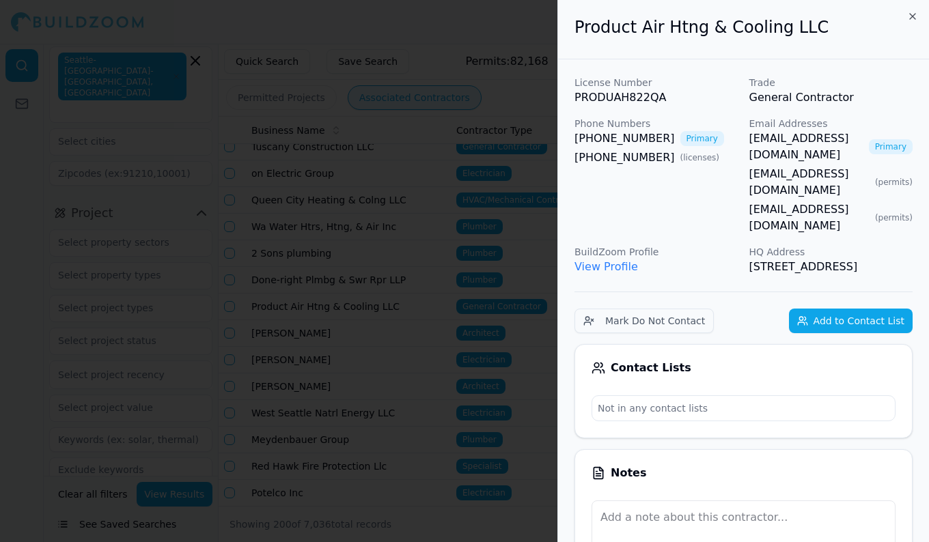
click at [388, 259] on div at bounding box center [464, 271] width 929 height 542
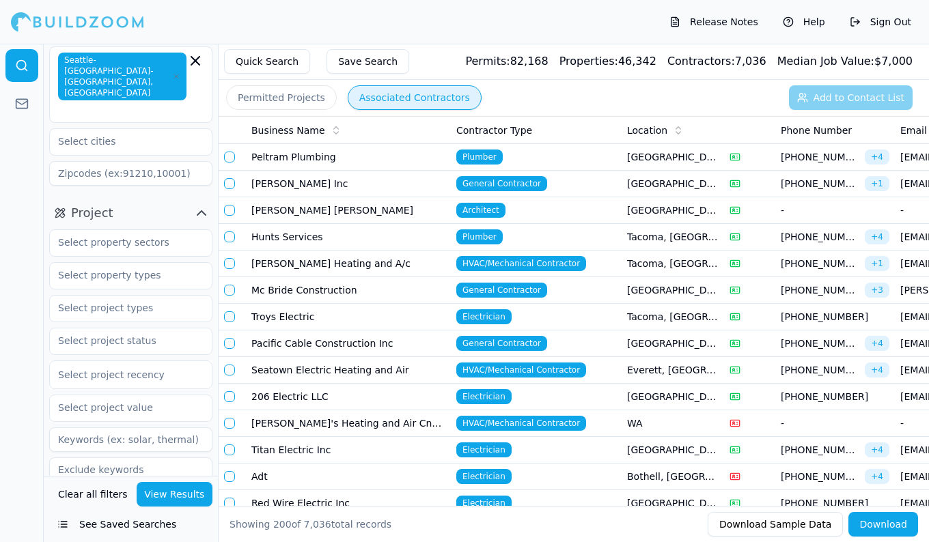
scroll to position [3994, 0]
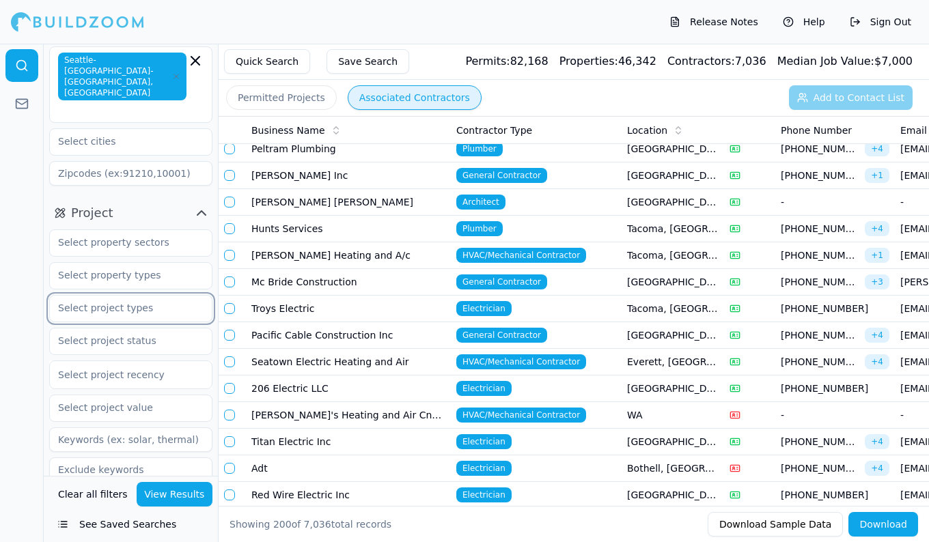
click at [119, 296] on input "text" at bounding box center [122, 308] width 145 height 25
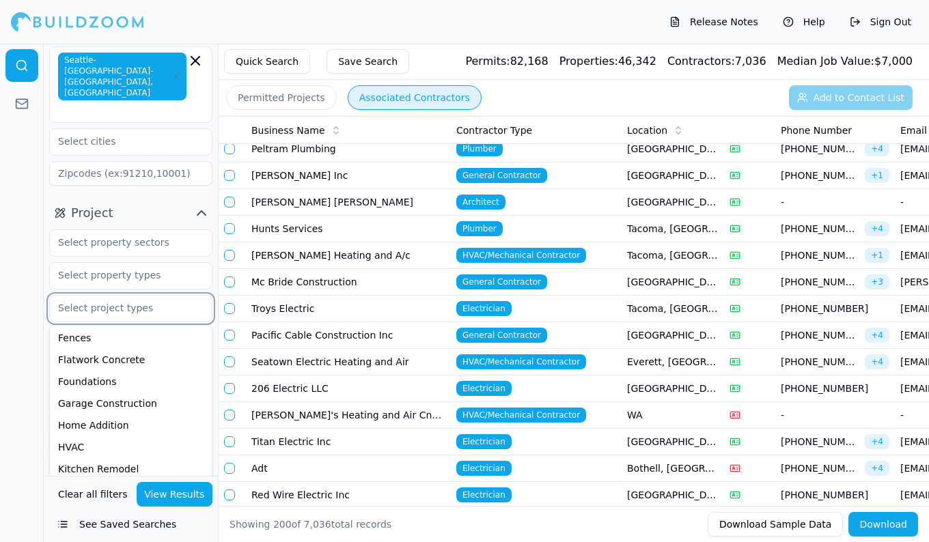
scroll to position [201, 0]
click at [117, 412] on div "Home Addition" at bounding box center [131, 423] width 156 height 22
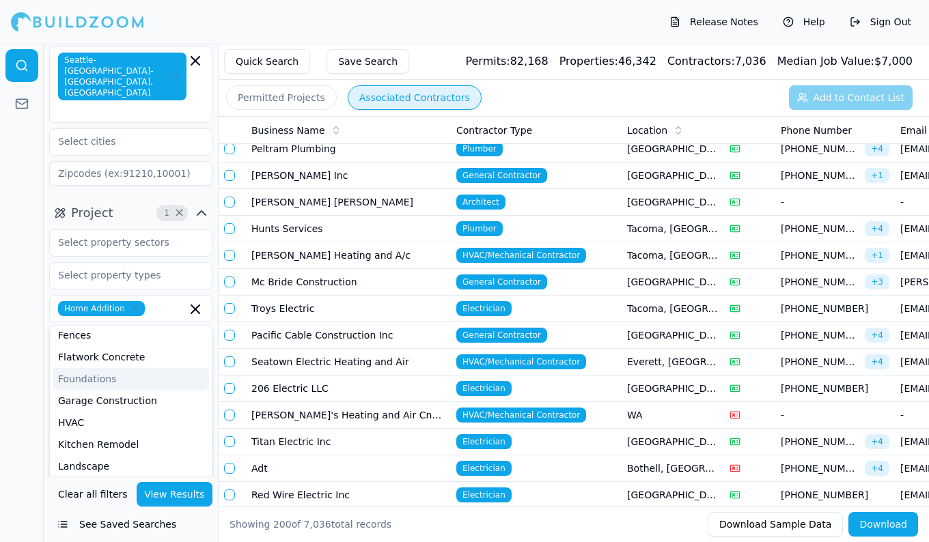
click at [175, 497] on button "View Results" at bounding box center [175, 494] width 76 height 25
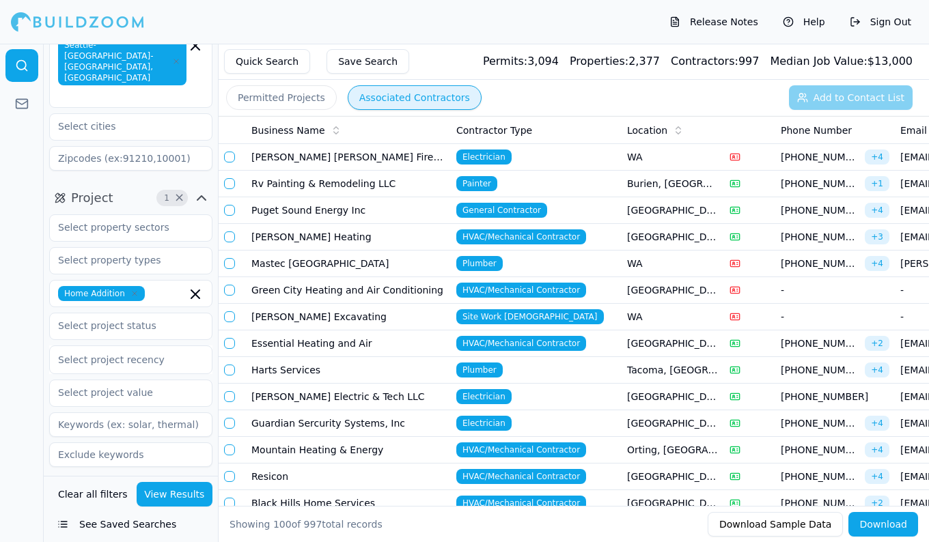
scroll to position [94, 0]
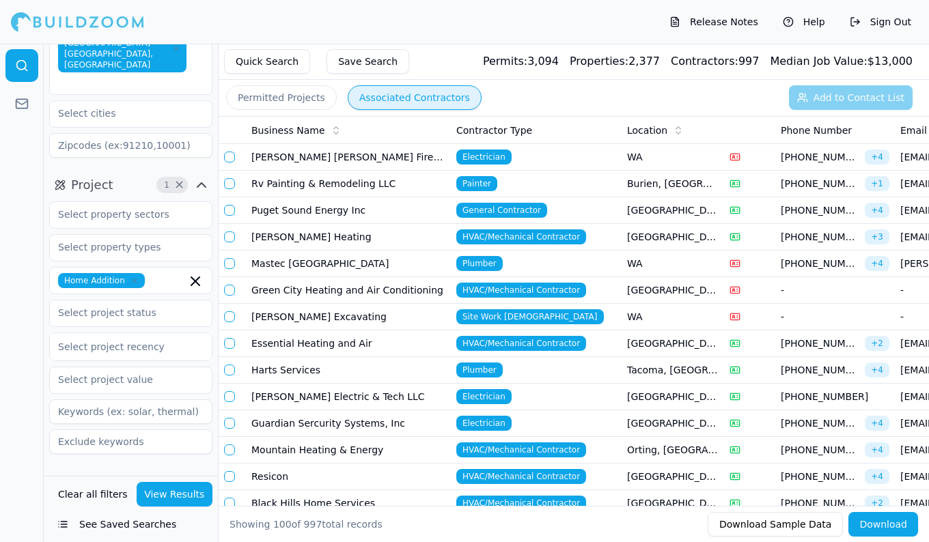
click at [134, 470] on button "Contractor" at bounding box center [130, 481] width 163 height 22
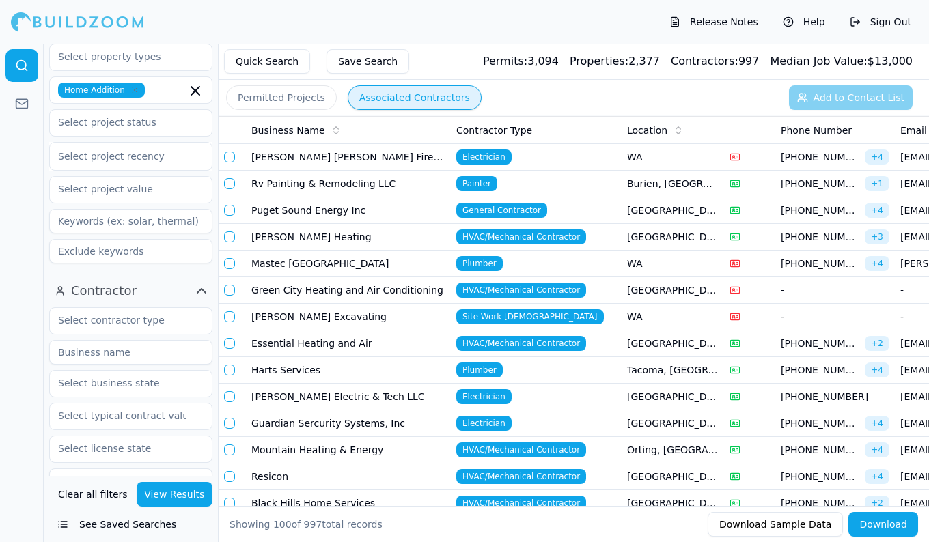
scroll to position [300, 0]
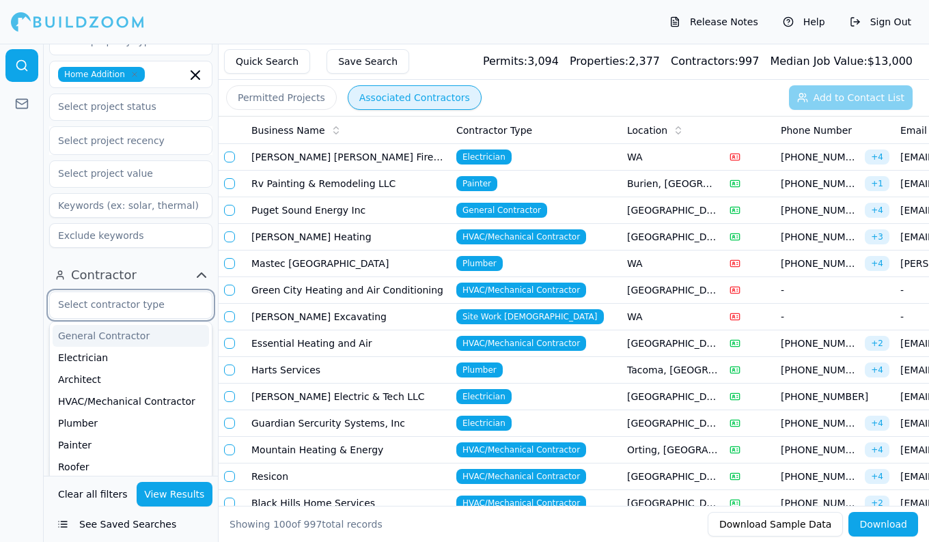
click at [97, 292] on input "text" at bounding box center [122, 304] width 145 height 25
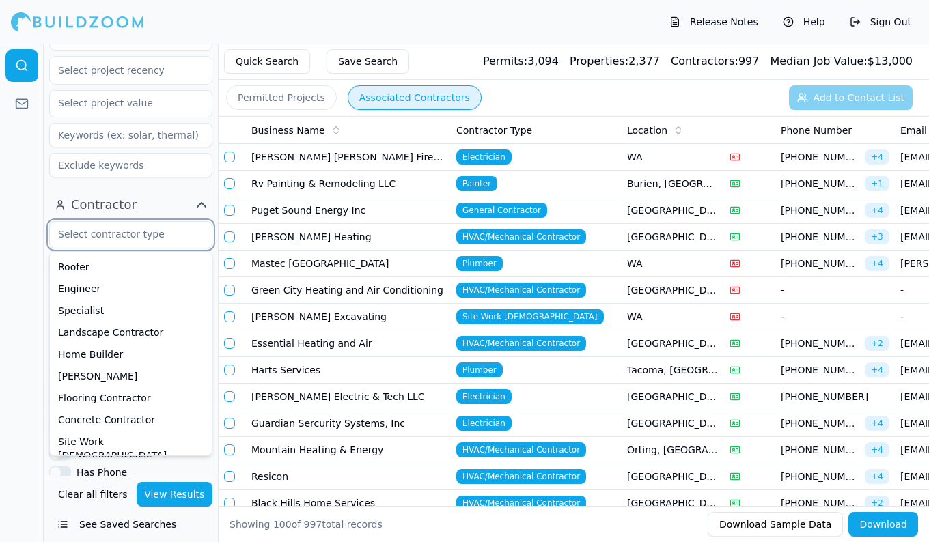
scroll to position [129, 0]
click at [112, 344] on div "Home Builder" at bounding box center [131, 355] width 156 height 22
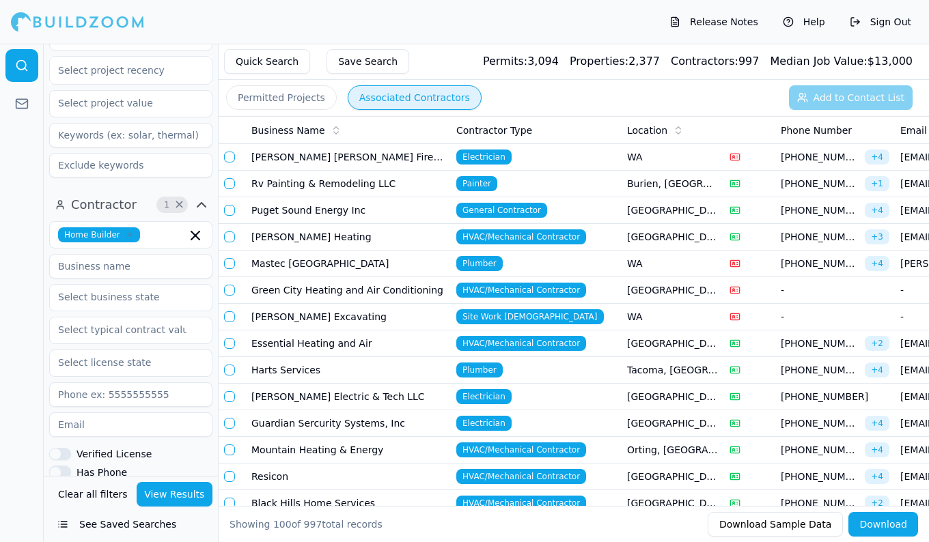
click at [14, 354] on div at bounding box center [22, 293] width 44 height 498
click at [148, 491] on button "View Results" at bounding box center [175, 494] width 76 height 25
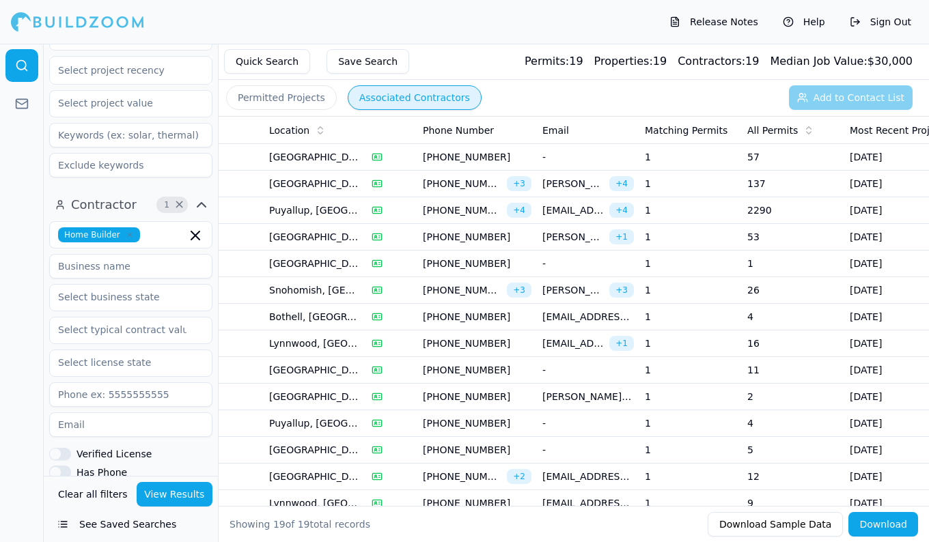
scroll to position [0, 378]
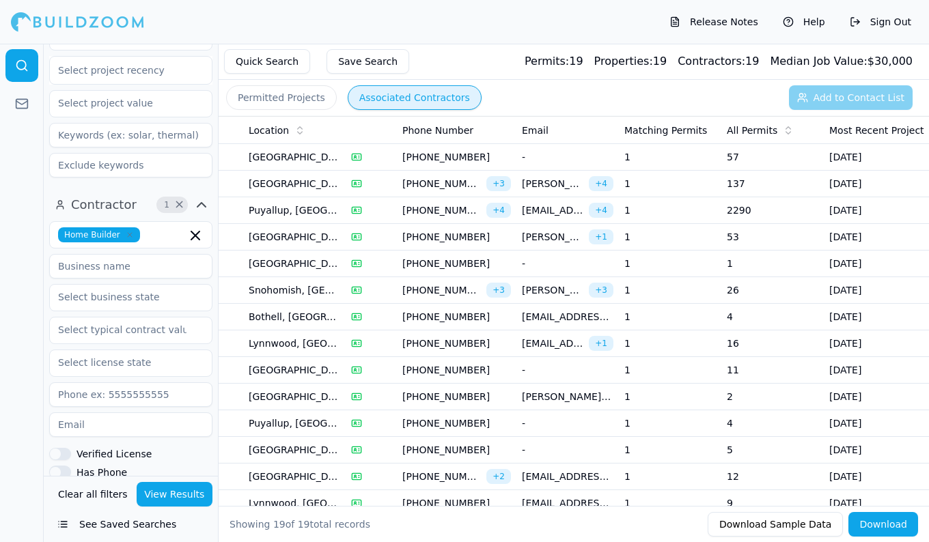
click at [787, 127] on icon at bounding box center [787, 130] width 11 height 11
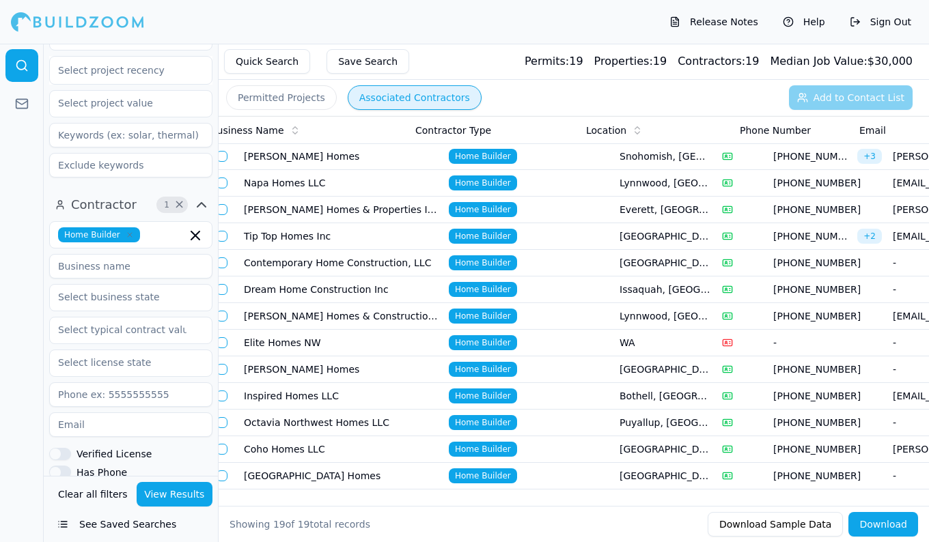
scroll to position [0, 0]
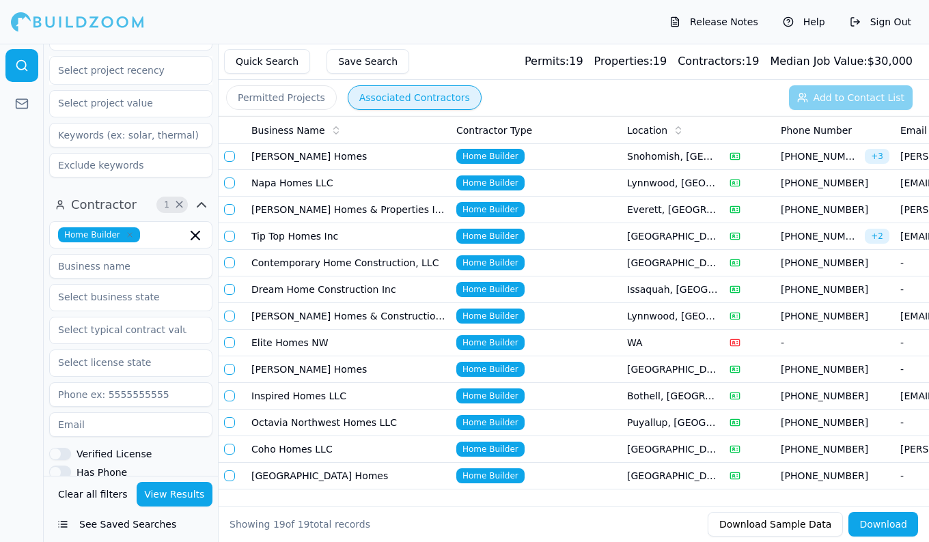
click at [289, 378] on td "[PERSON_NAME] Homes" at bounding box center [348, 369] width 205 height 27
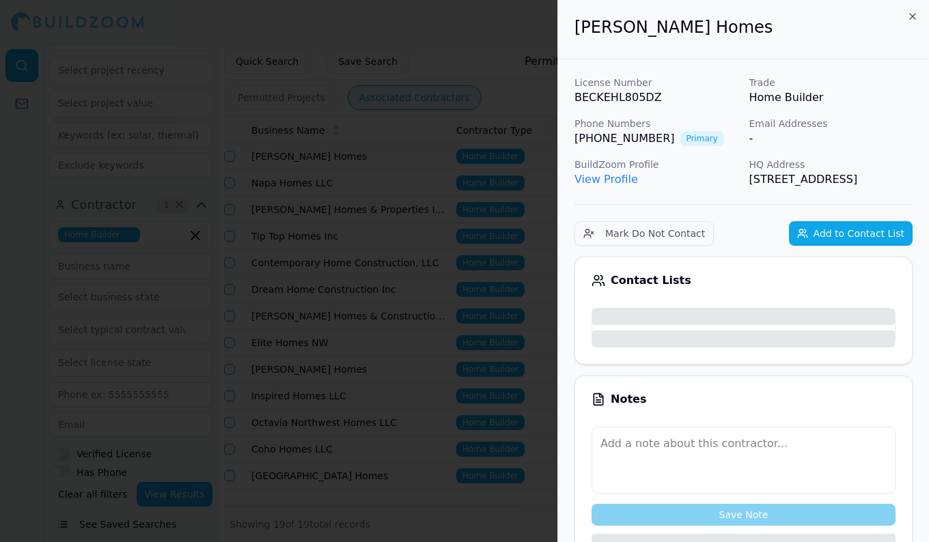
click at [289, 378] on div at bounding box center [464, 271] width 929 height 542
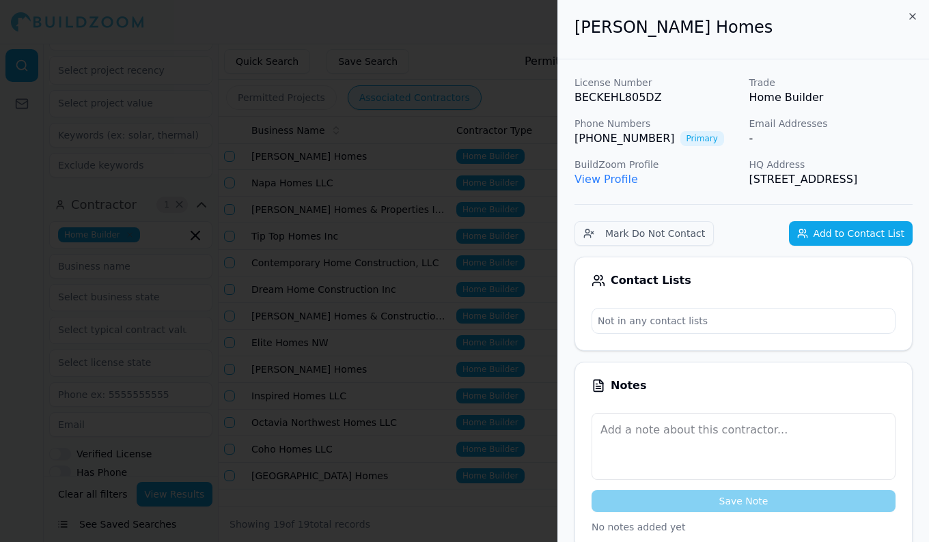
click at [397, 225] on div at bounding box center [464, 271] width 929 height 542
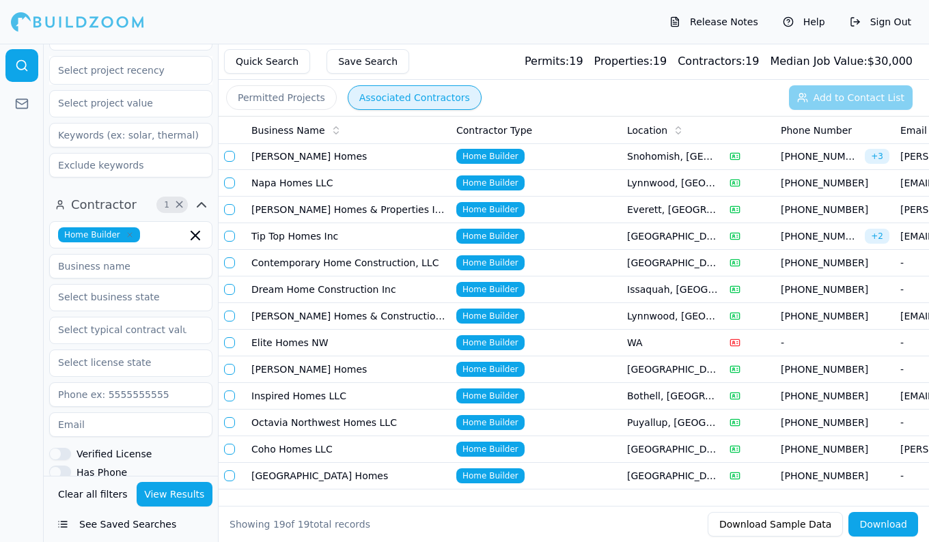
click at [181, 255] on input at bounding box center [130, 266] width 163 height 25
click at [322, 26] on div "Release Notes Help Sign Out" at bounding box center [464, 22] width 929 height 44
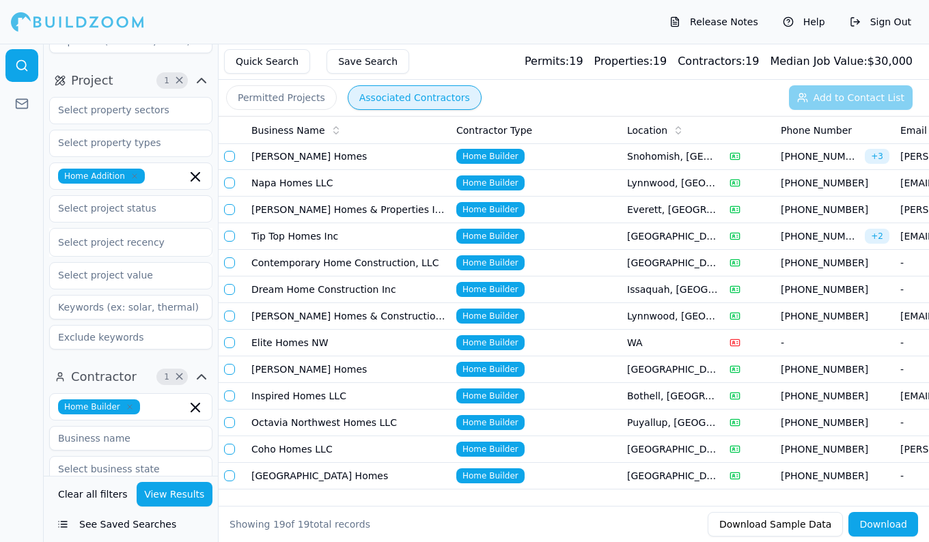
scroll to position [198, 0]
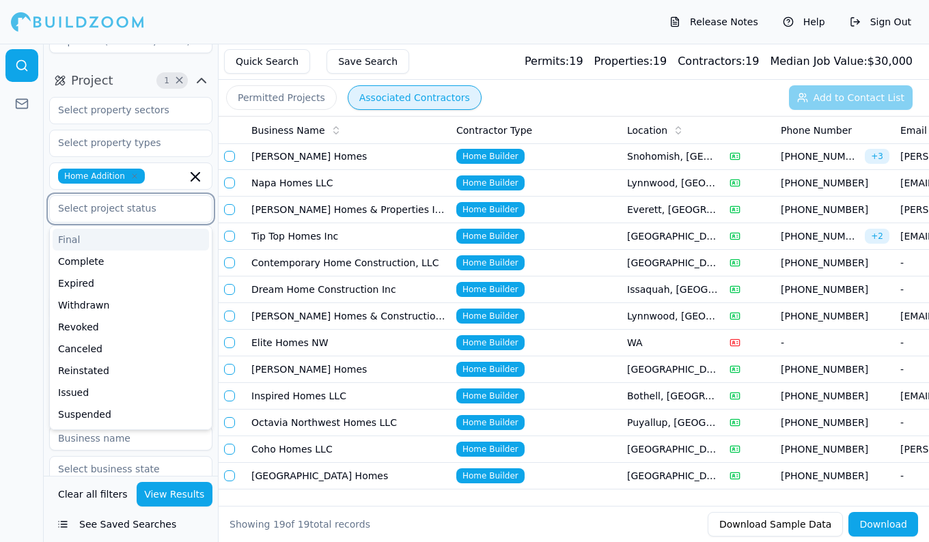
click at [145, 196] on input "text" at bounding box center [122, 208] width 145 height 25
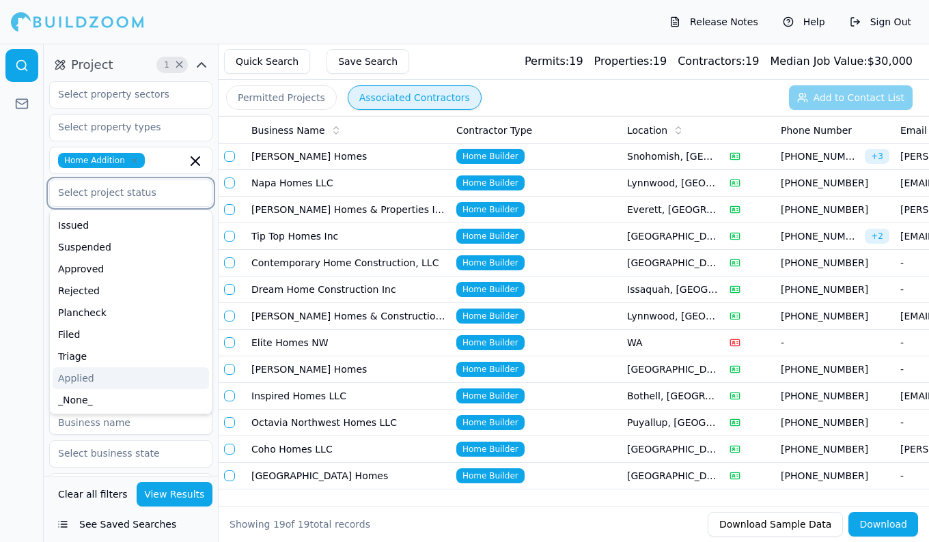
click at [81, 367] on div "Applied" at bounding box center [131, 378] width 156 height 22
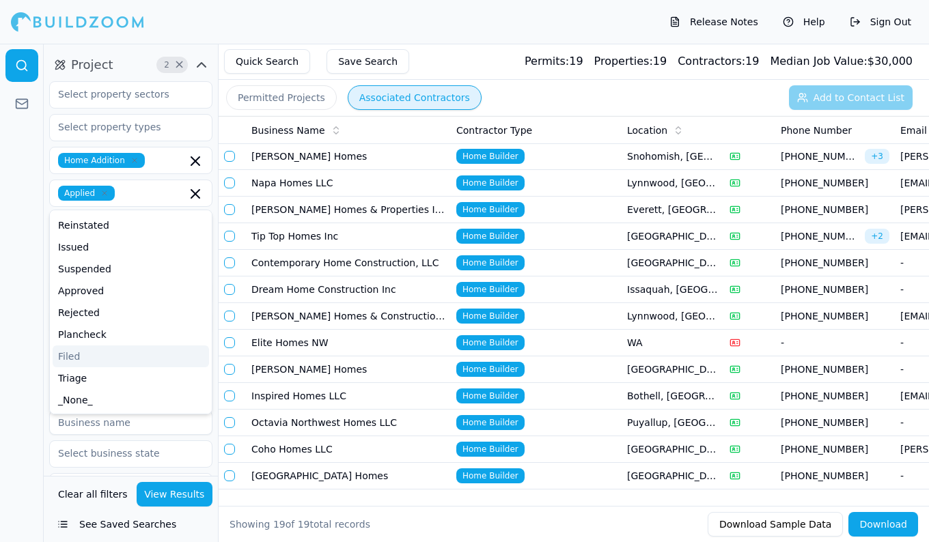
click at [9, 331] on div at bounding box center [22, 293] width 44 height 498
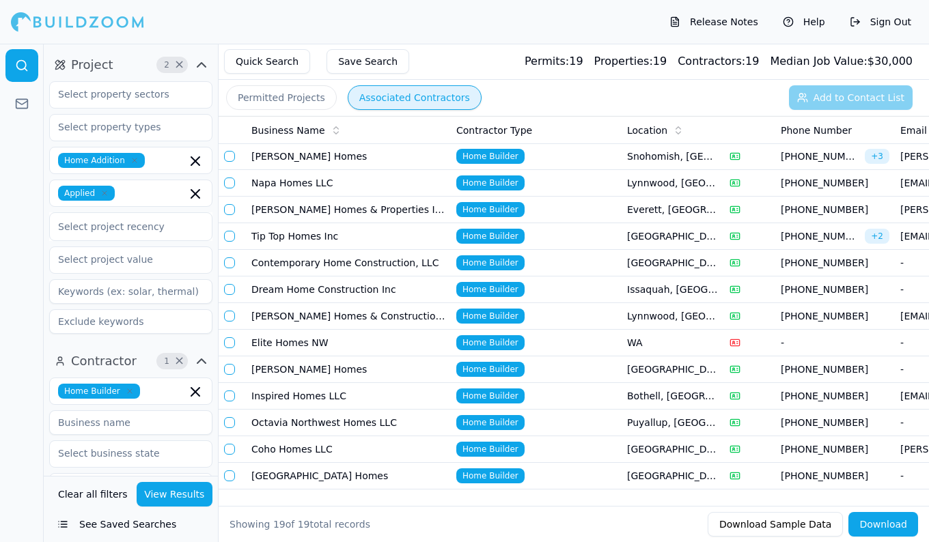
click at [193, 497] on button "View Results" at bounding box center [175, 494] width 76 height 25
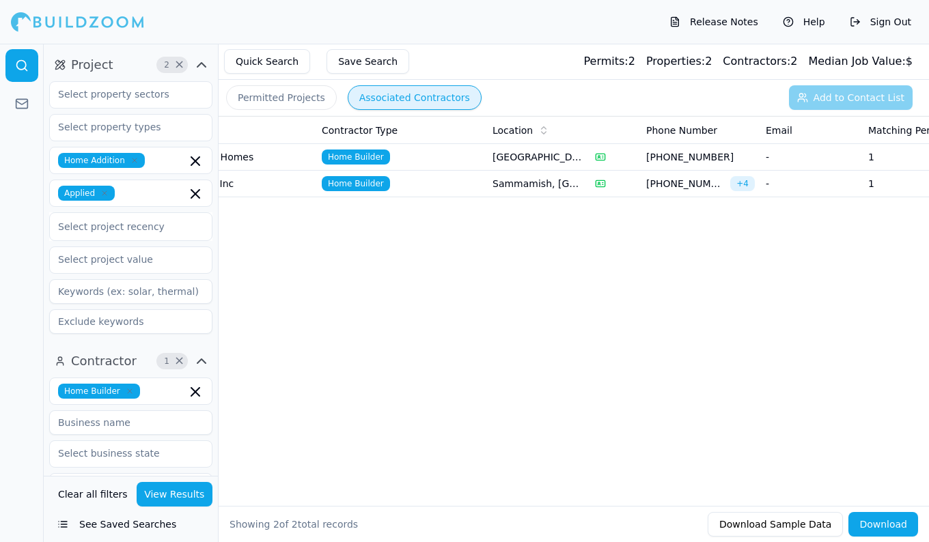
scroll to position [0, 0]
